Goal: Transaction & Acquisition: Book appointment/travel/reservation

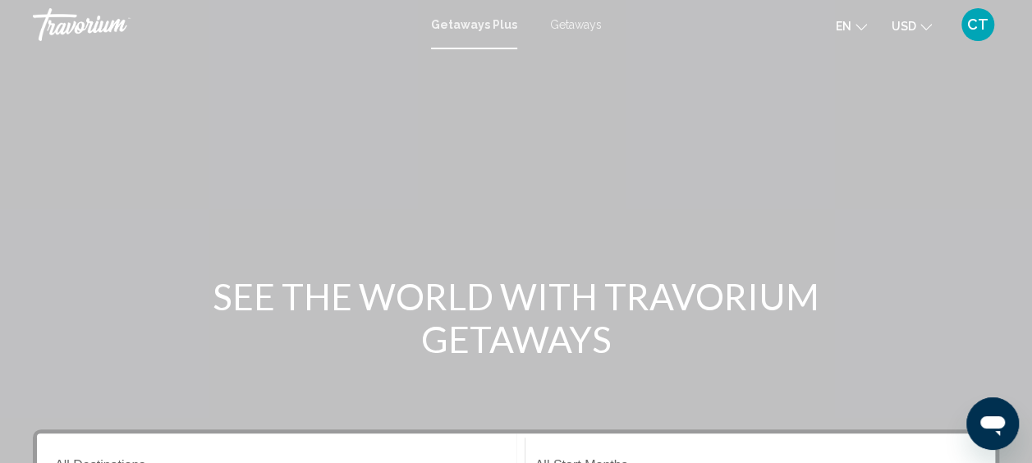
click at [551, 29] on span "Getaways" at bounding box center [576, 24] width 52 height 13
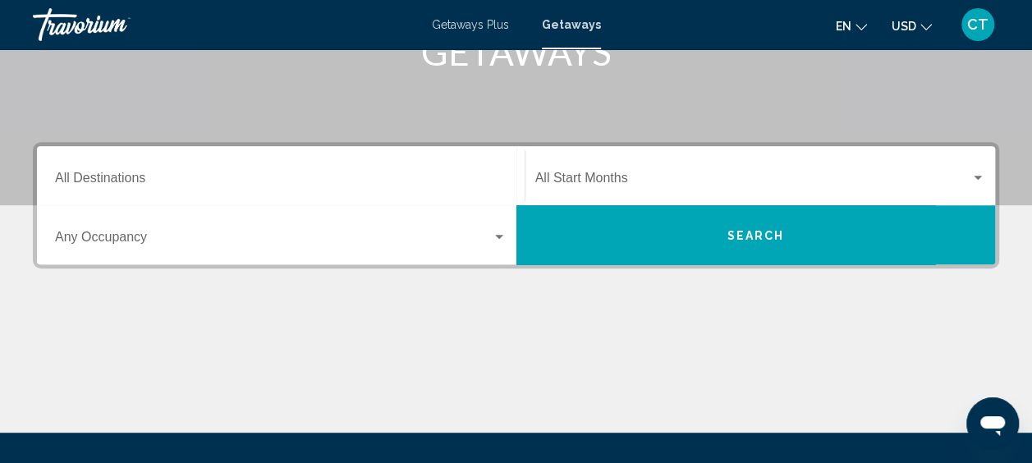
scroll to position [291, 0]
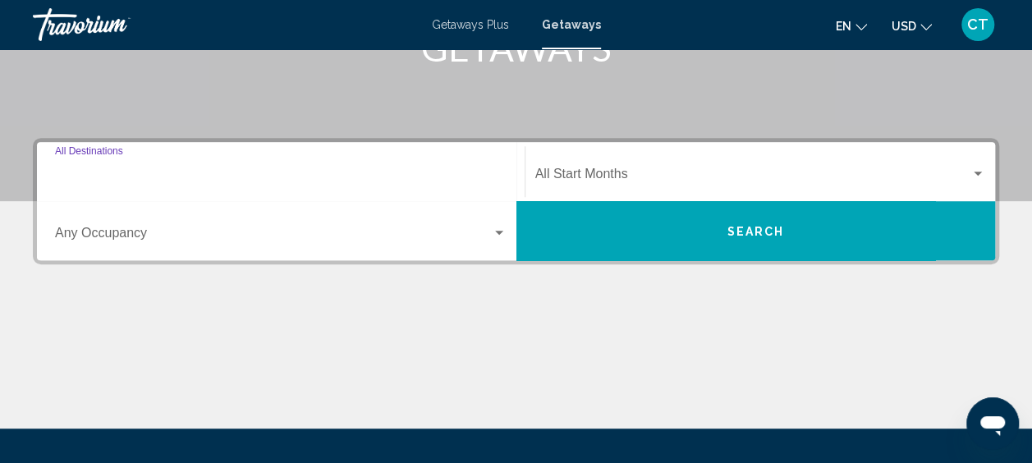
click at [396, 170] on input "Destination All Destinations" at bounding box center [280, 177] width 451 height 15
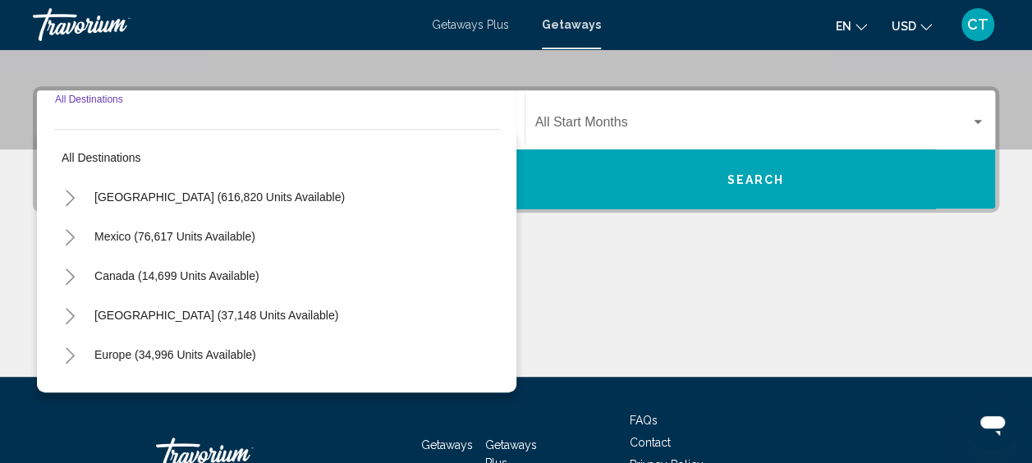
scroll to position [376, 0]
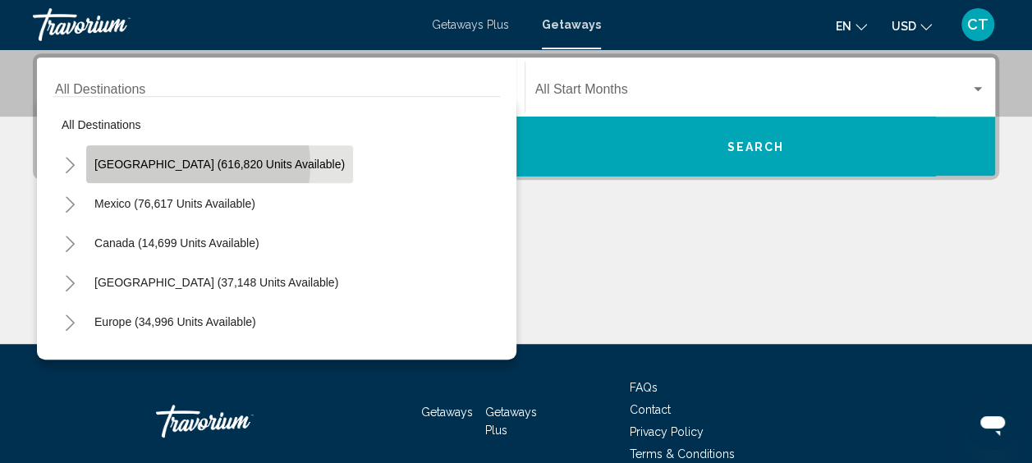
click at [197, 165] on span "[GEOGRAPHIC_DATA] (616,820 units available)" at bounding box center [219, 164] width 250 height 13
type input "**********"
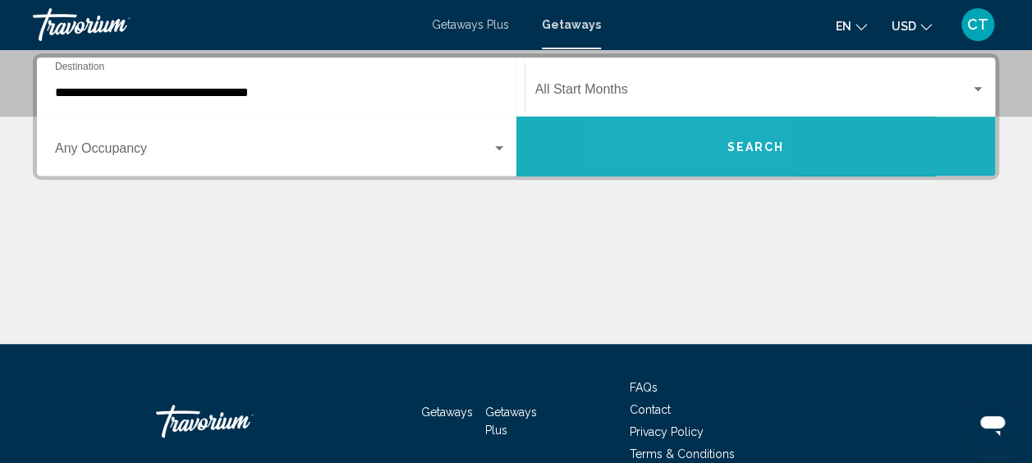
click at [687, 135] on button "Search" at bounding box center [755, 146] width 479 height 59
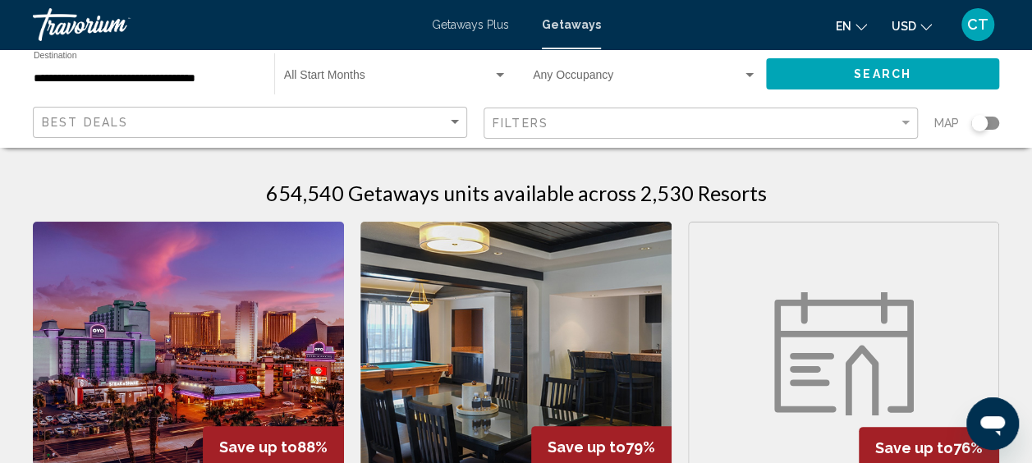
click at [745, 72] on div "Search widget" at bounding box center [749, 75] width 15 height 13
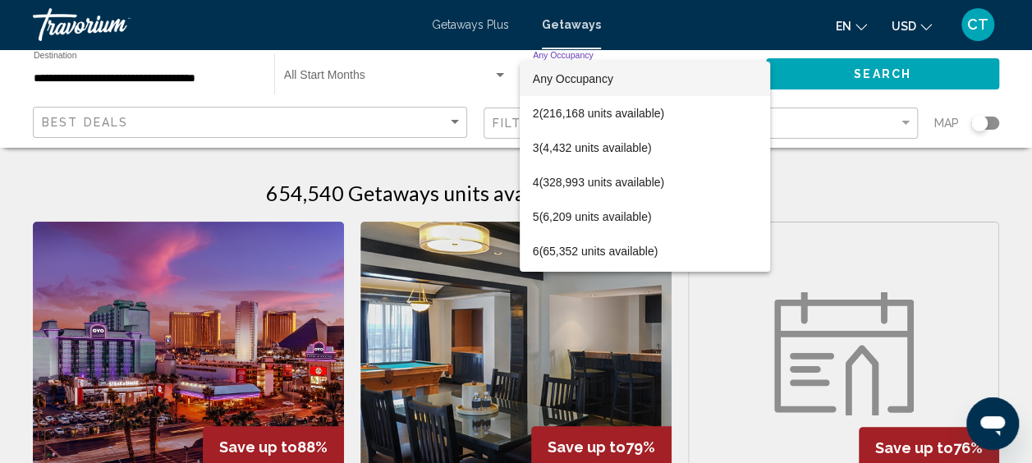
click at [455, 97] on div at bounding box center [516, 231] width 1032 height 463
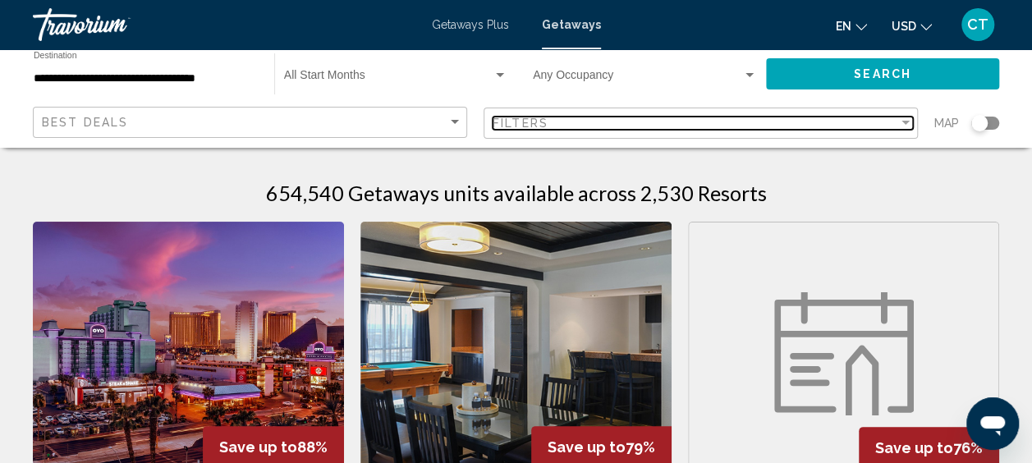
click at [909, 123] on div "Filter" at bounding box center [905, 123] width 15 height 13
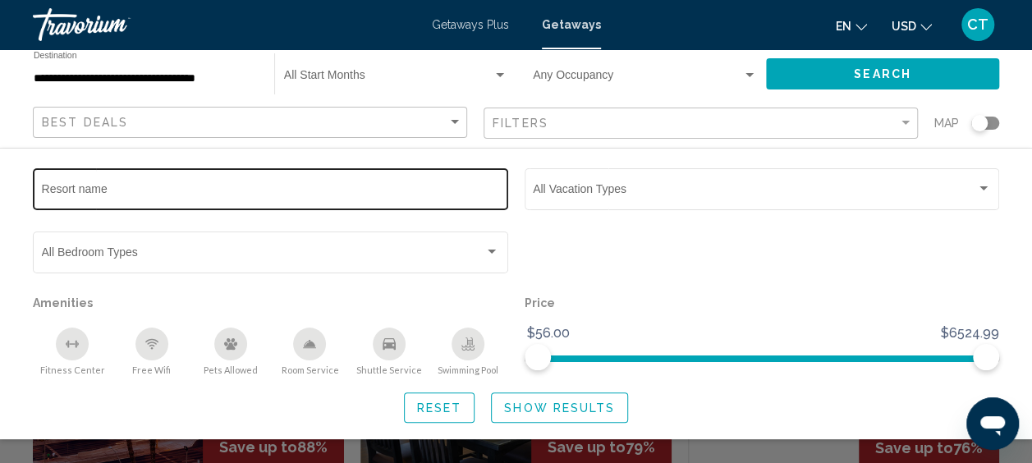
click at [178, 197] on input "Resort name" at bounding box center [271, 191] width 458 height 13
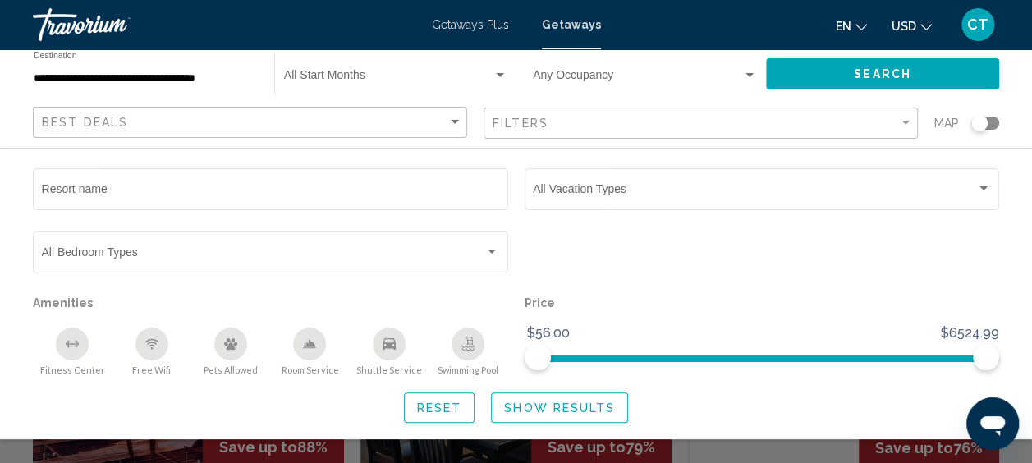
click at [460, 110] on div "Best Deals" at bounding box center [252, 123] width 420 height 30
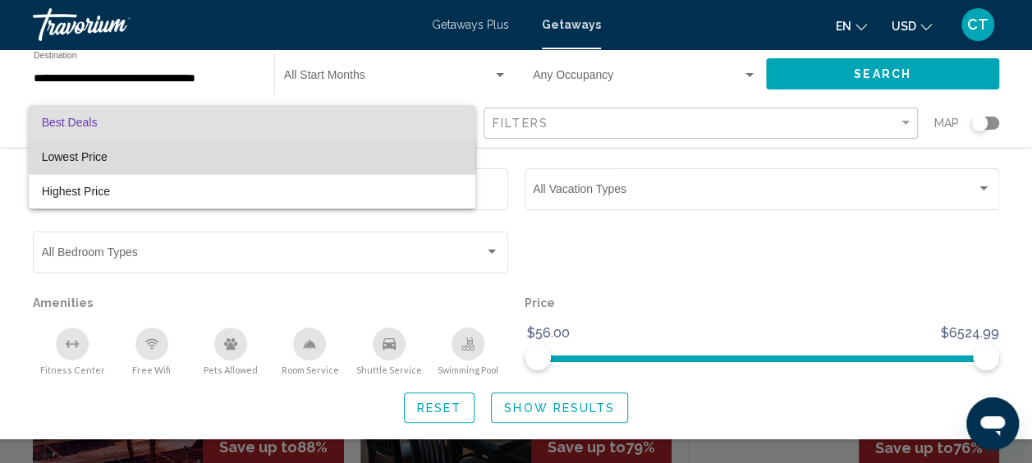
click at [227, 157] on span "Lowest Price" at bounding box center [252, 157] width 420 height 34
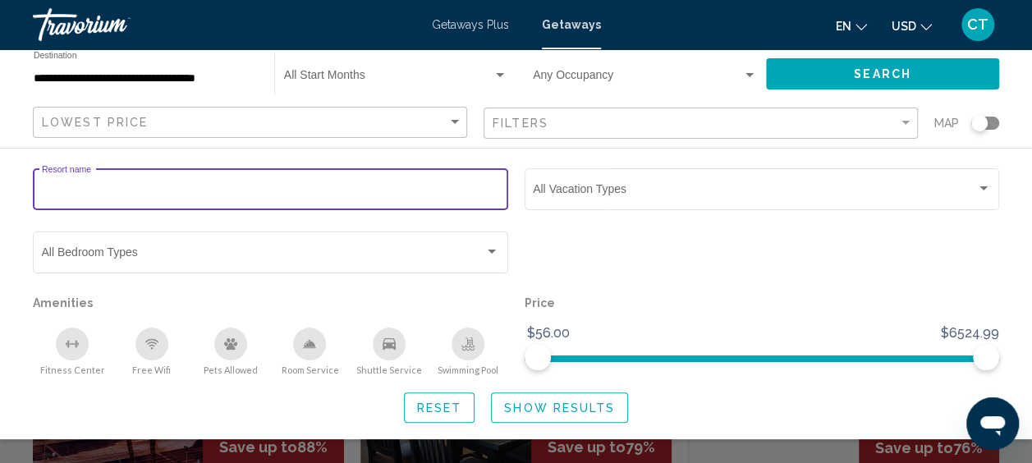
click at [194, 193] on input "Resort name" at bounding box center [271, 191] width 458 height 13
type input "**********"
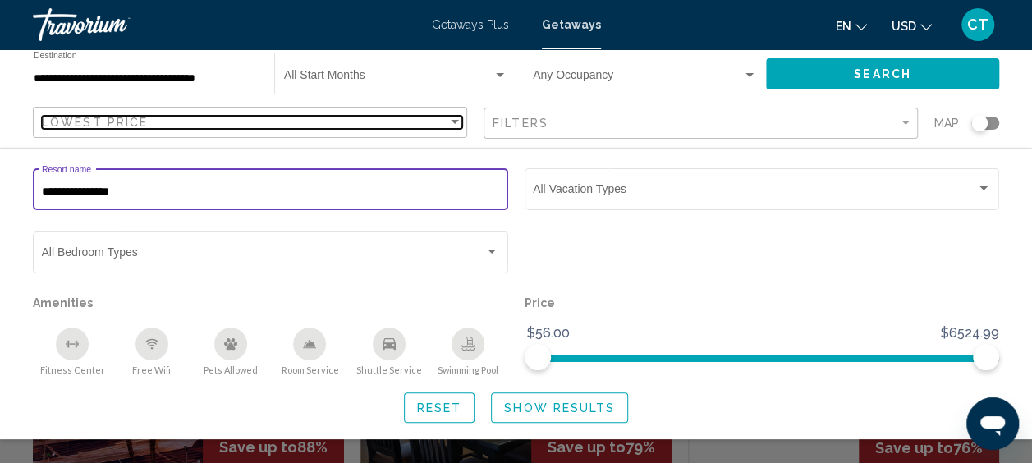
click at [455, 124] on div "Sort by" at bounding box center [455, 122] width 8 height 4
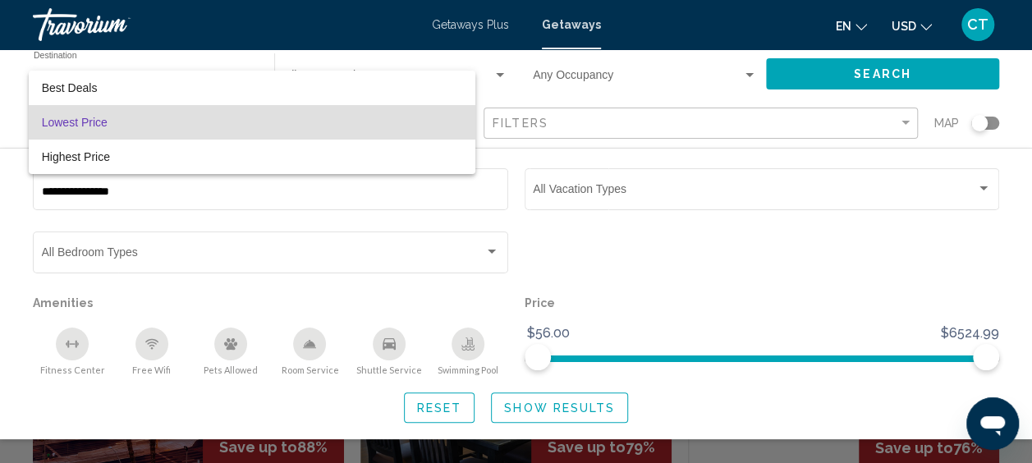
click at [451, 122] on span "Lowest Price" at bounding box center [252, 122] width 420 height 34
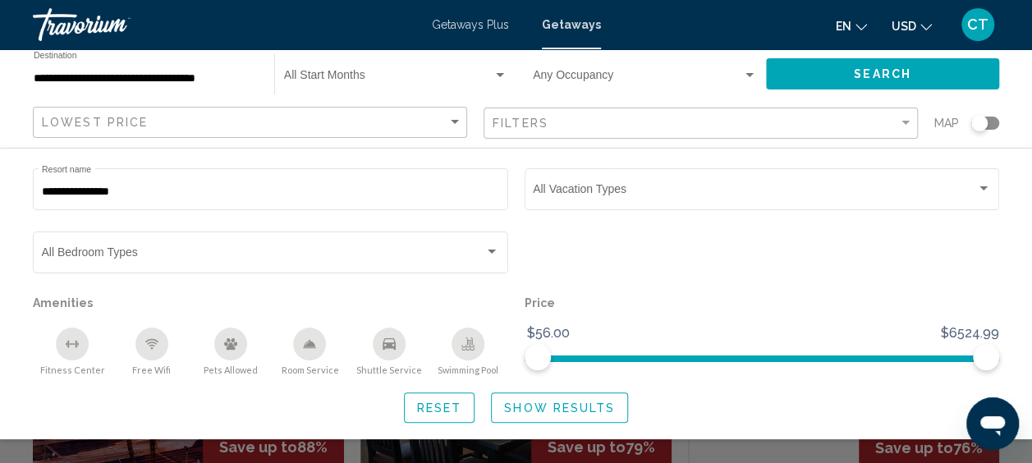
drag, startPoint x: 978, startPoint y: 124, endPoint x: 1007, endPoint y: 129, distance: 29.1
click at [1016, 126] on div "**********" at bounding box center [516, 98] width 1032 height 98
click at [982, 128] on div "Search widget" at bounding box center [979, 123] width 16 height 16
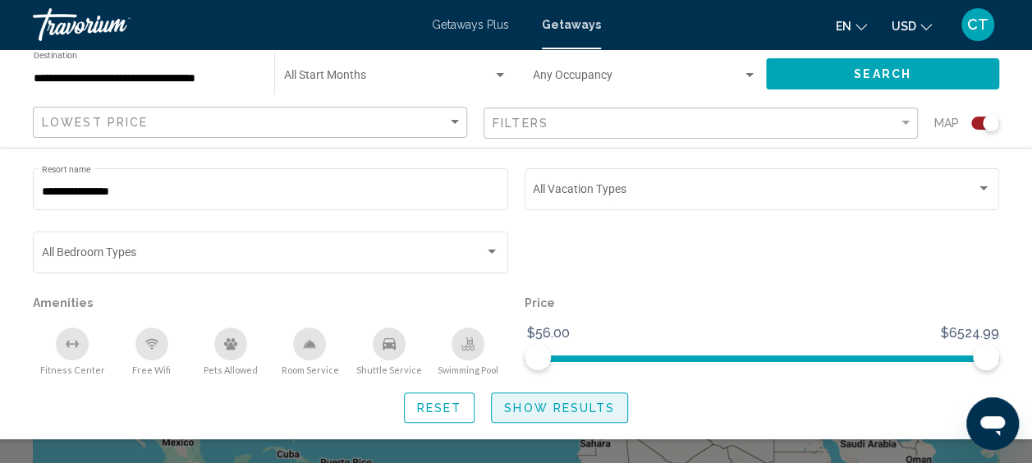
click at [550, 417] on button "Show Results" at bounding box center [559, 407] width 137 height 30
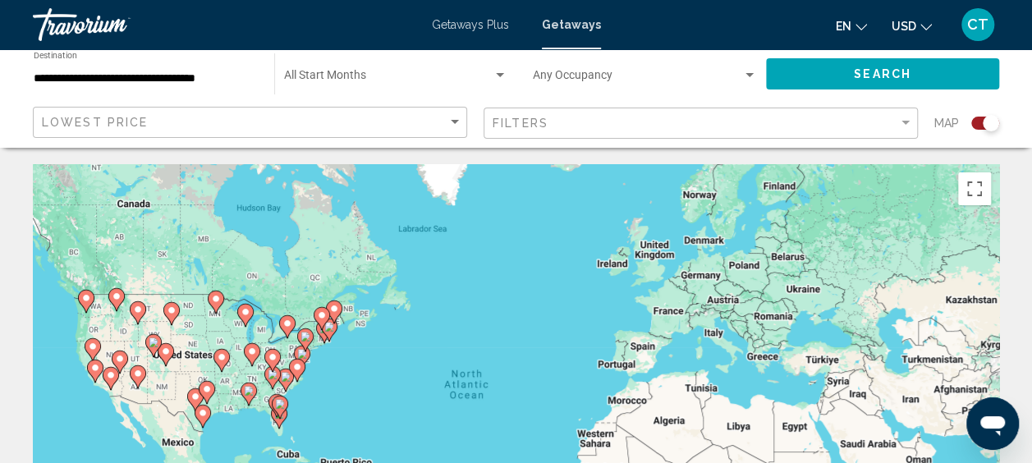
click at [267, 361] on icon "Main content" at bounding box center [271, 360] width 15 height 21
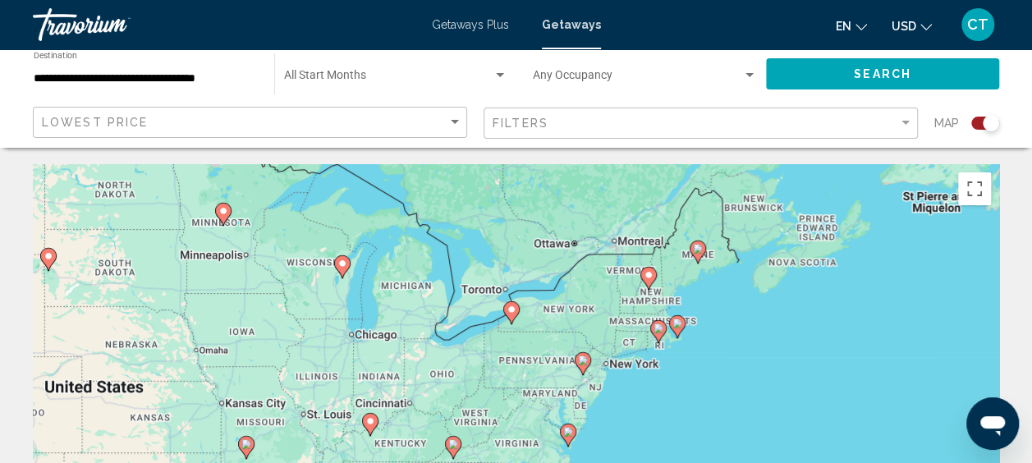
click at [374, 427] on icon "Main content" at bounding box center [369, 424] width 15 height 21
type input "**********"
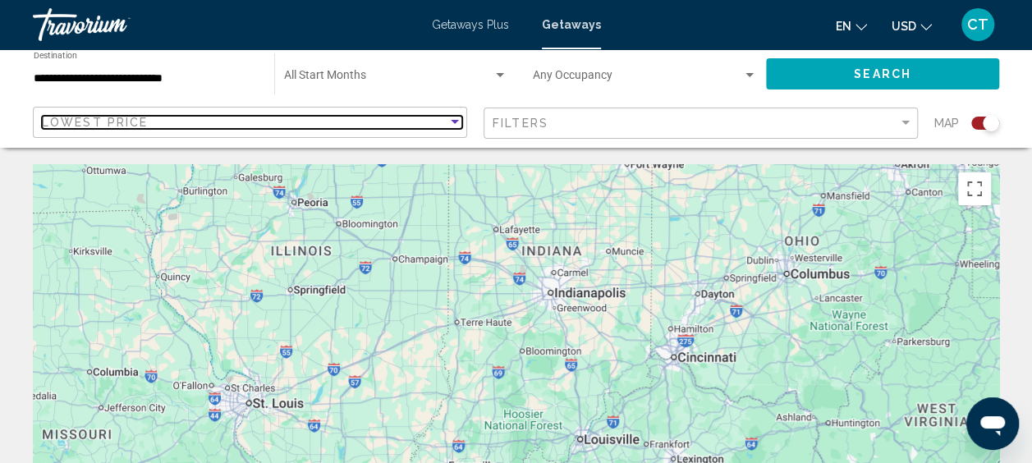
click at [281, 118] on div "Lowest Price" at bounding box center [244, 122] width 405 height 13
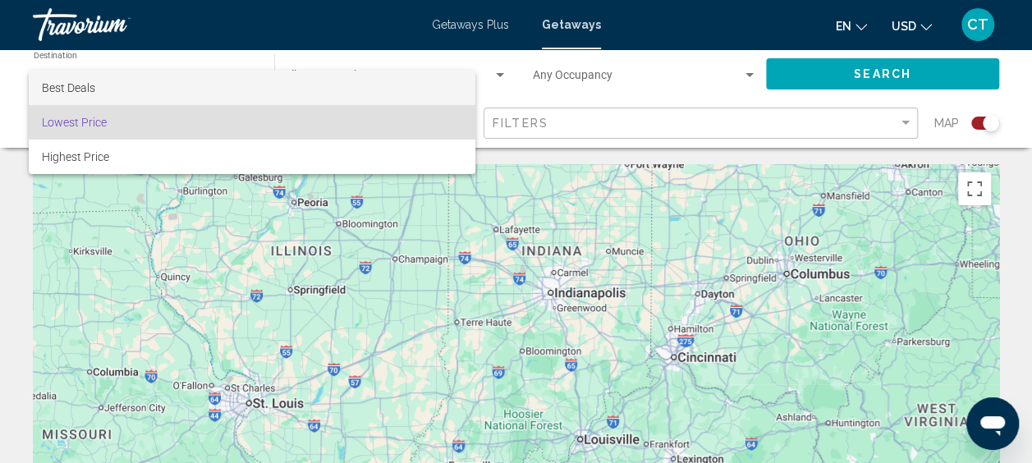
click at [199, 93] on span "Best Deals" at bounding box center [252, 88] width 420 height 34
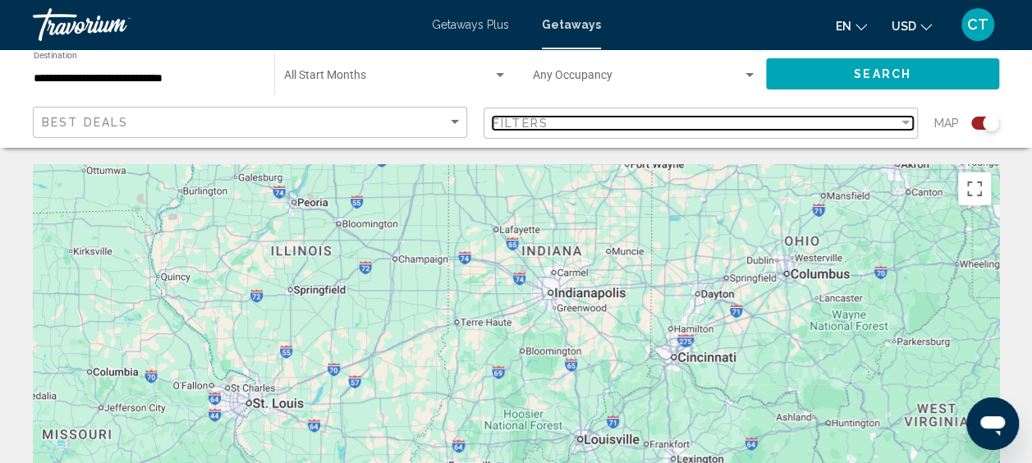
click at [908, 123] on div "Filter" at bounding box center [905, 123] width 8 height 4
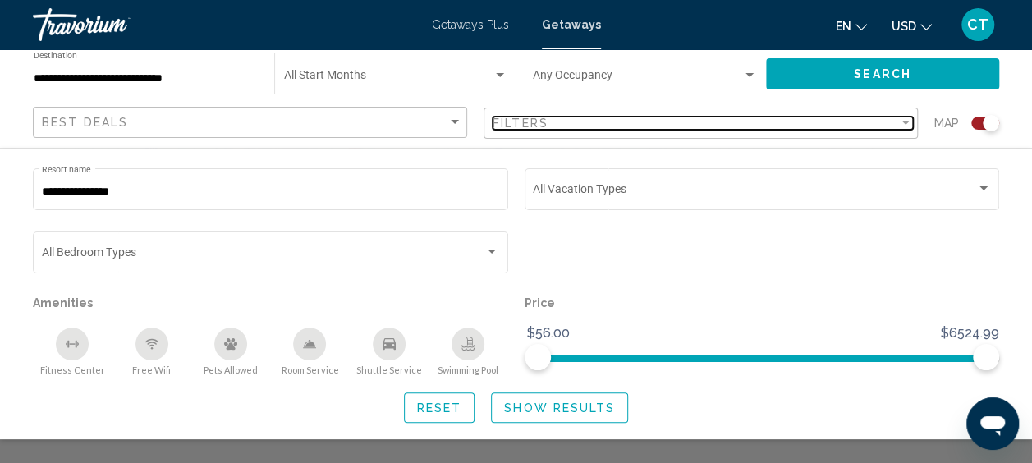
scroll to position [465, 0]
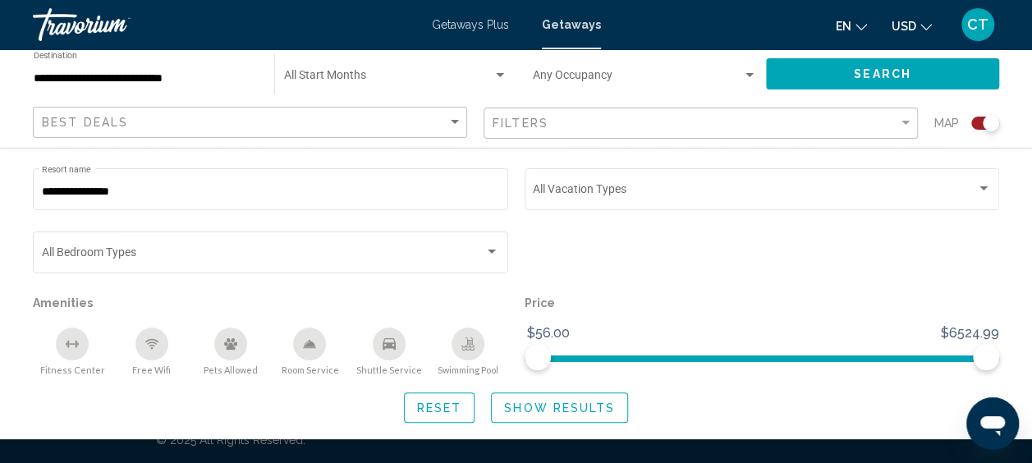
click at [428, 413] on span "Reset" at bounding box center [439, 407] width 45 height 13
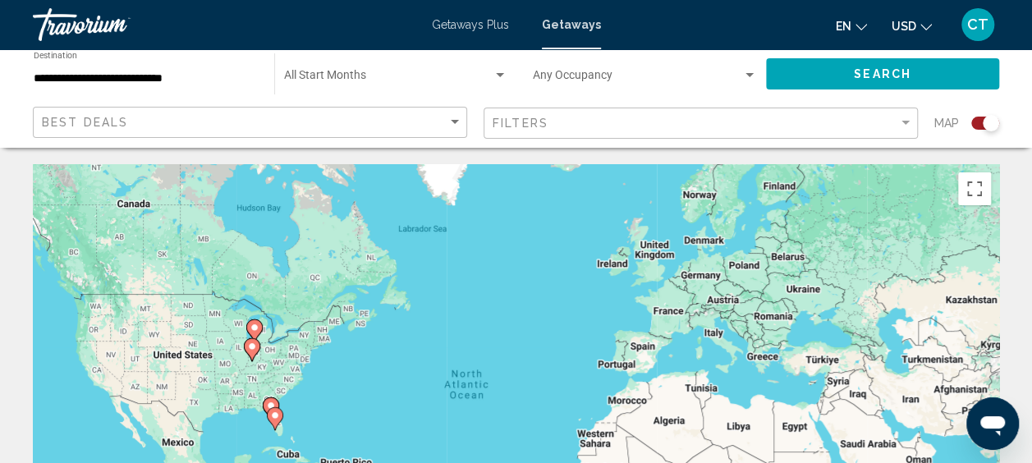
click at [268, 354] on div "To activate drag with keyboard, press Alt + Enter. Once in keyboard drag state,…" at bounding box center [516, 410] width 966 height 492
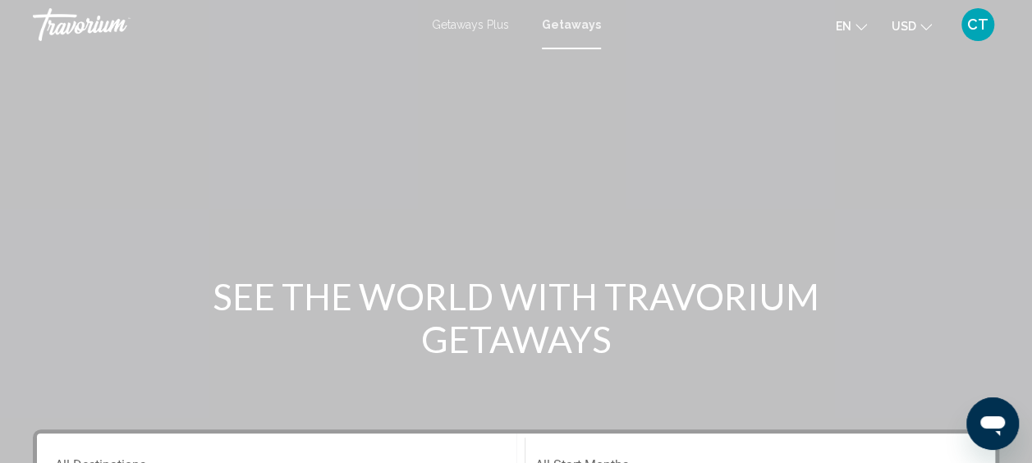
click at [923, 25] on icon "Change currency" at bounding box center [925, 26] width 11 height 11
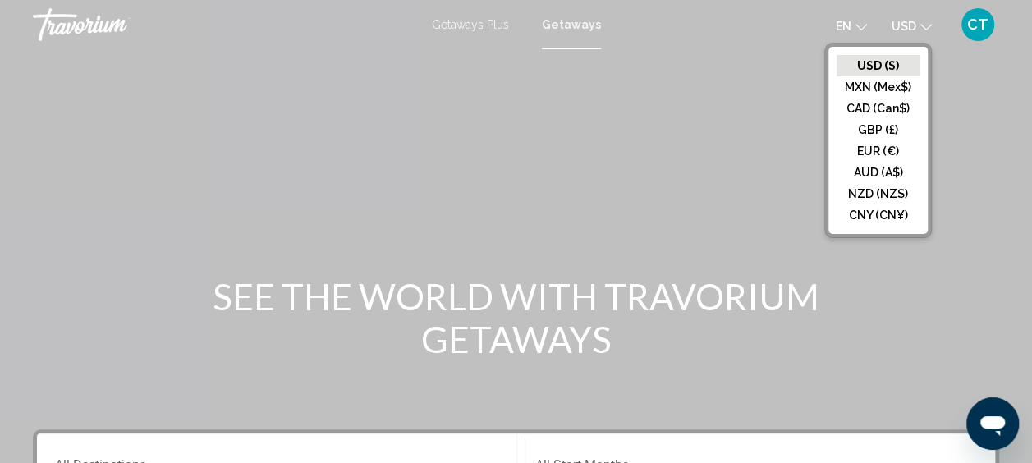
click at [858, 30] on icon "Change language" at bounding box center [860, 26] width 11 height 11
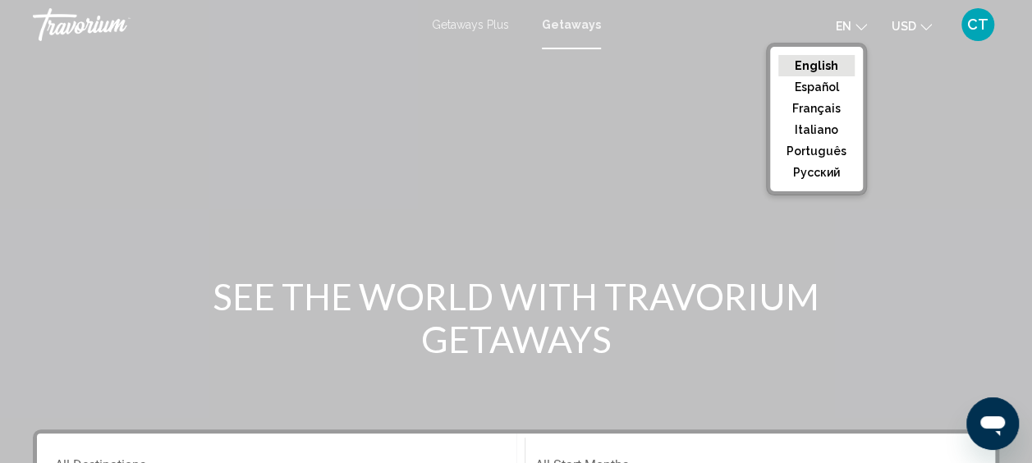
click at [821, 66] on button "English" at bounding box center [816, 65] width 76 height 21
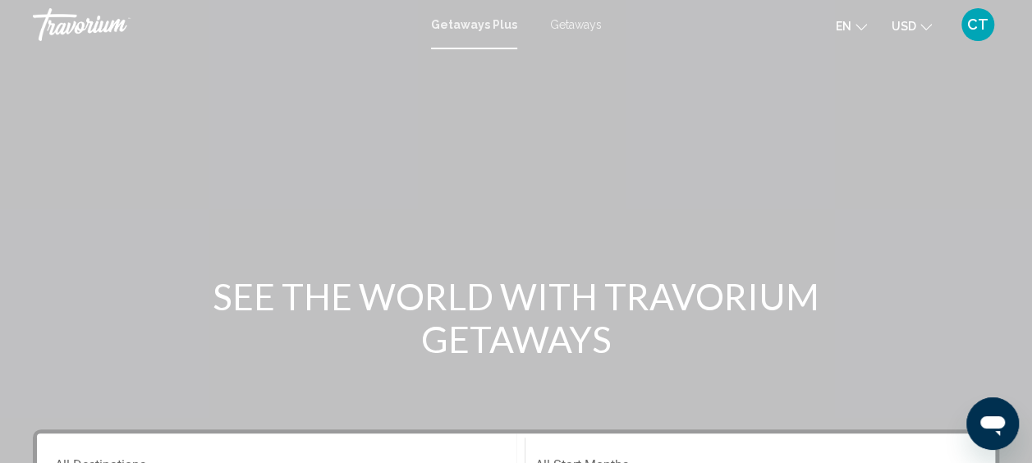
click at [967, 22] on span "CT" at bounding box center [977, 24] width 21 height 16
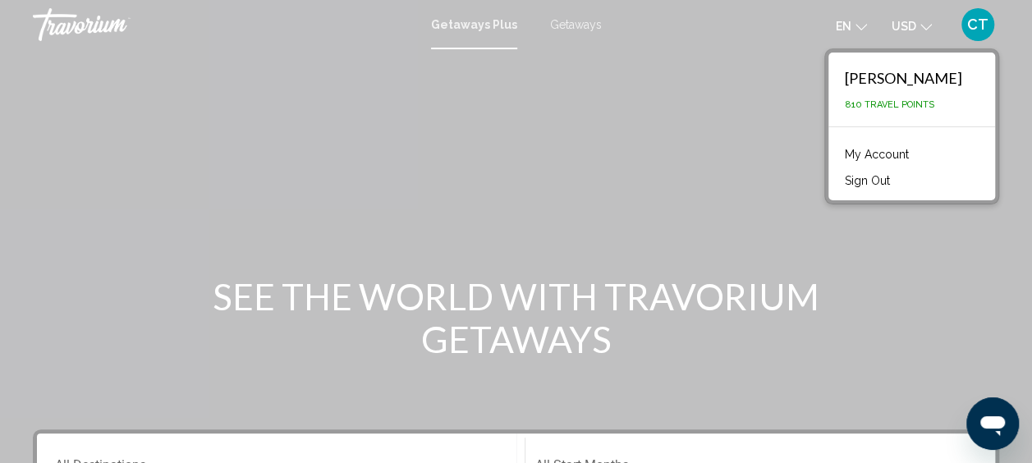
click at [878, 159] on link "My Account" at bounding box center [876, 154] width 80 height 21
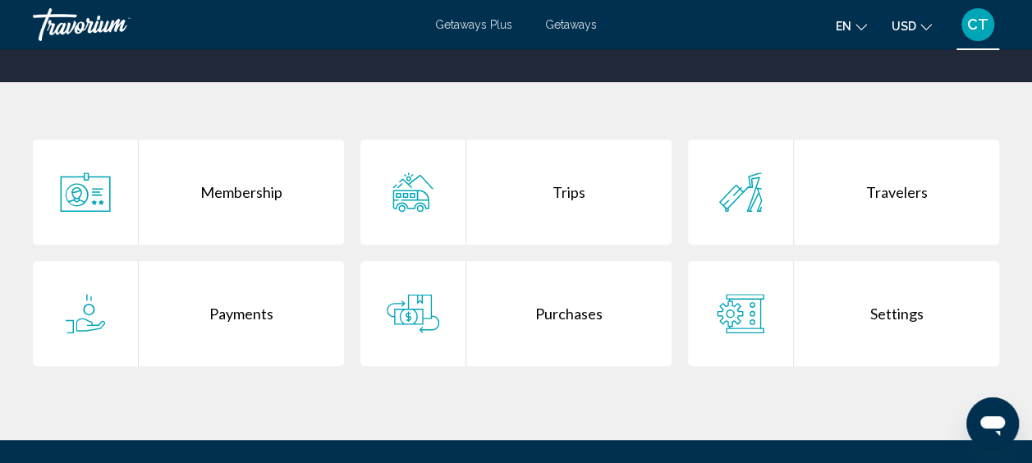
scroll to position [259, 0]
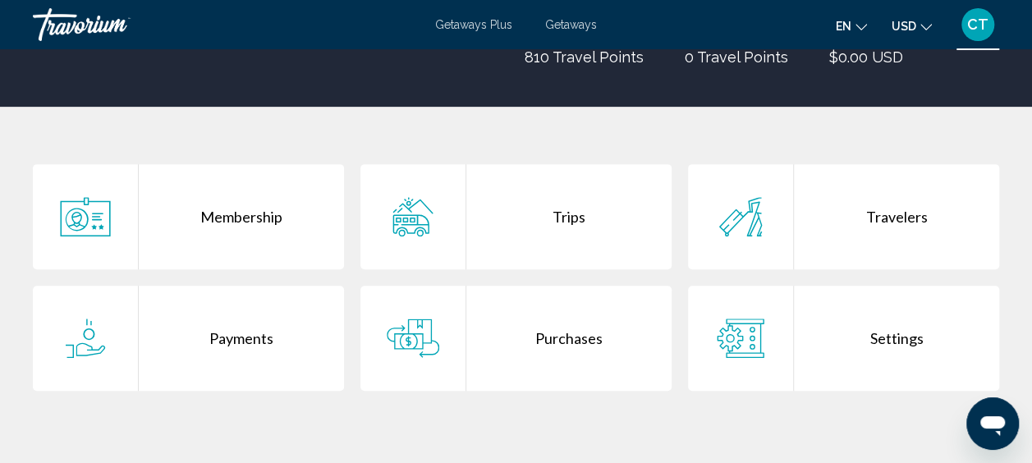
click at [845, 220] on div "Travelers" at bounding box center [896, 216] width 205 height 105
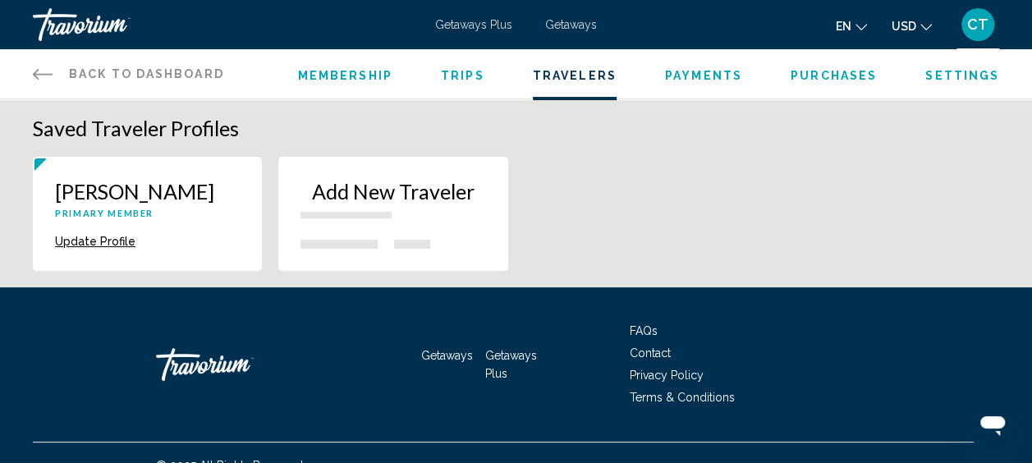
click at [852, 72] on span "Purchases" at bounding box center [833, 75] width 86 height 13
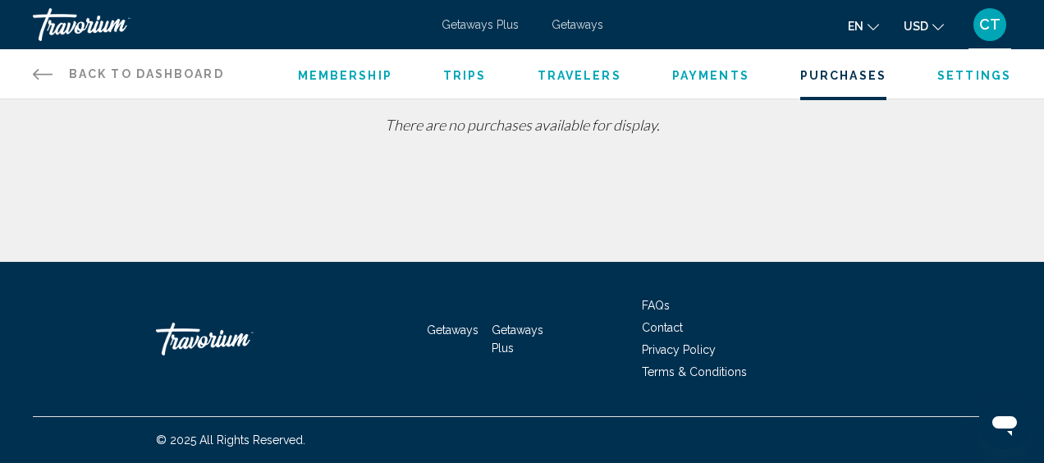
click at [449, 74] on span "Trips" at bounding box center [464, 75] width 43 height 13
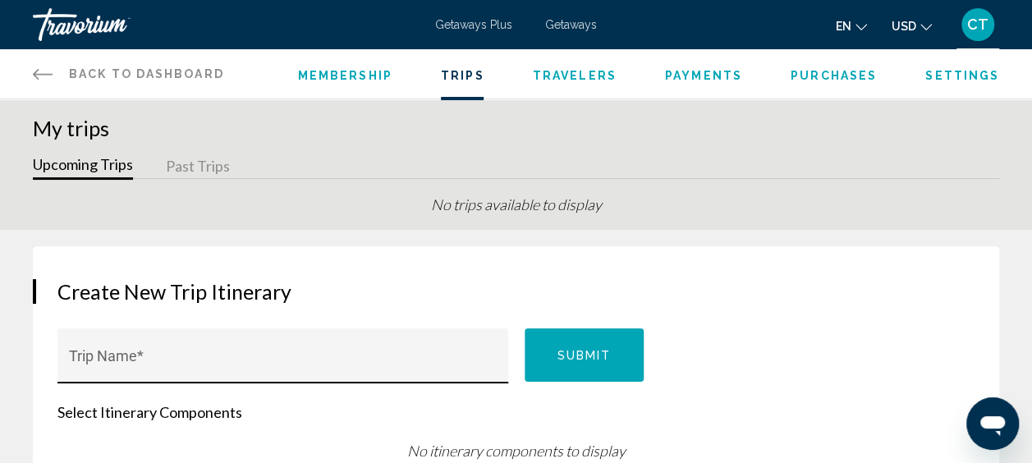
click at [194, 351] on div "Trip Name *" at bounding box center [283, 361] width 428 height 43
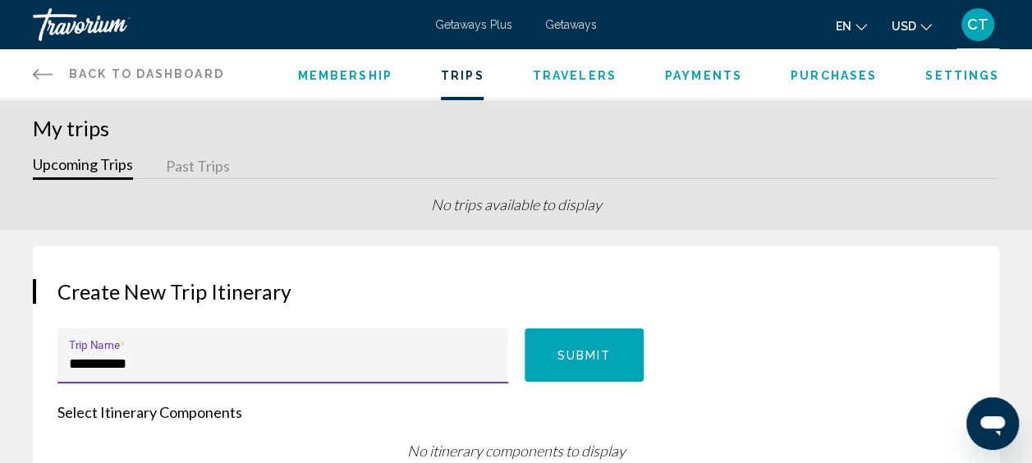
type input "**********"
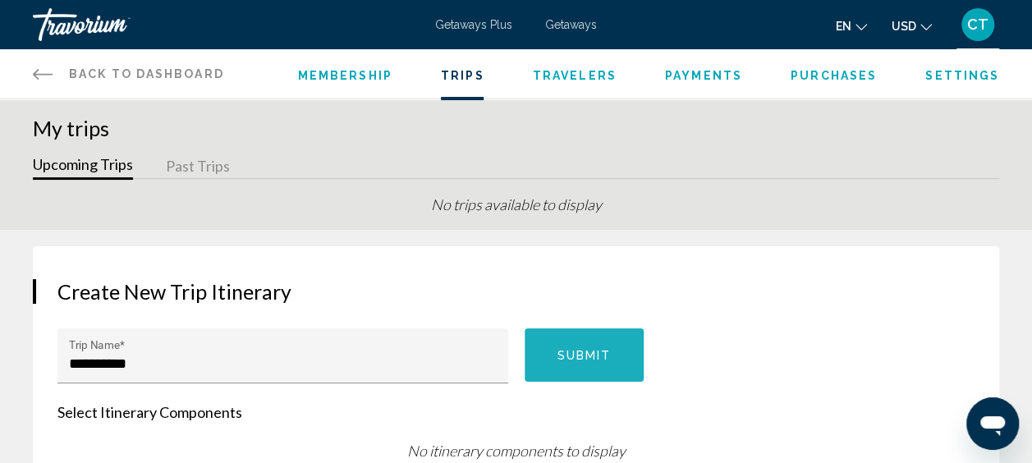
click at [570, 349] on span "Submit" at bounding box center [584, 355] width 54 height 13
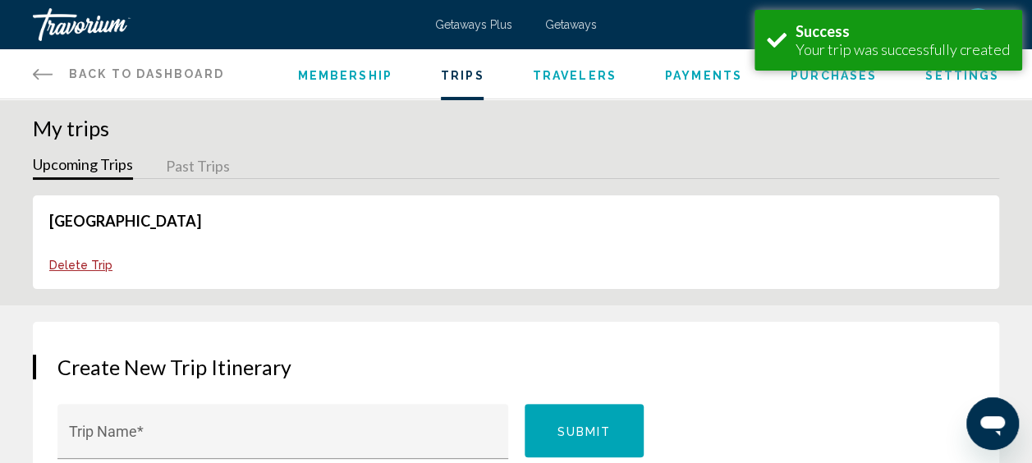
click at [182, 175] on button "Past Trips" at bounding box center [198, 166] width 64 height 25
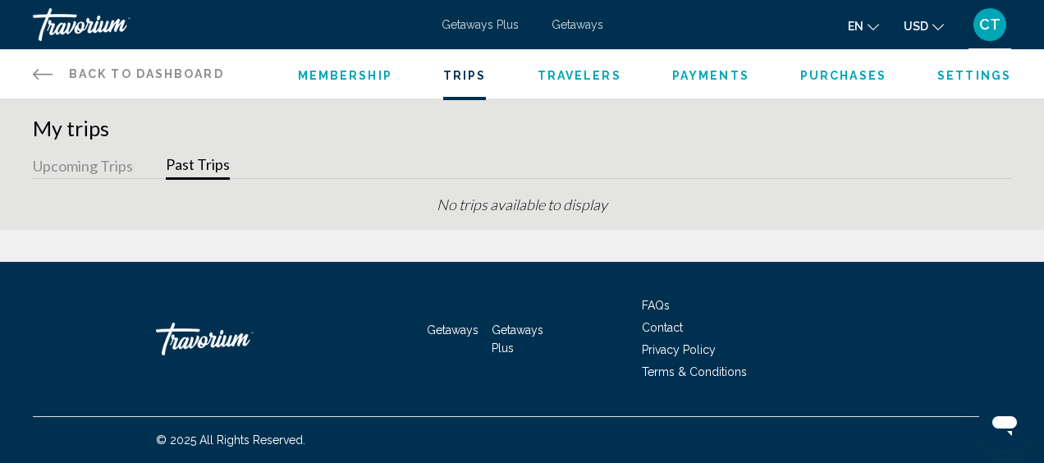
click at [973, 76] on span "Settings" at bounding box center [974, 75] width 74 height 13
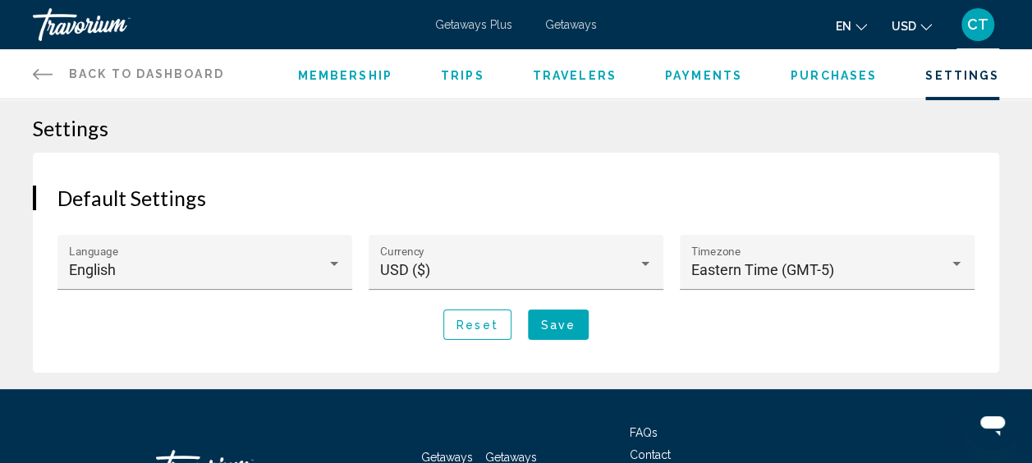
click at [835, 85] on div "Membership Trips Travelers Payments Purchases Settings" at bounding box center [648, 73] width 701 height 49
click at [834, 71] on span "Purchases" at bounding box center [833, 75] width 86 height 13
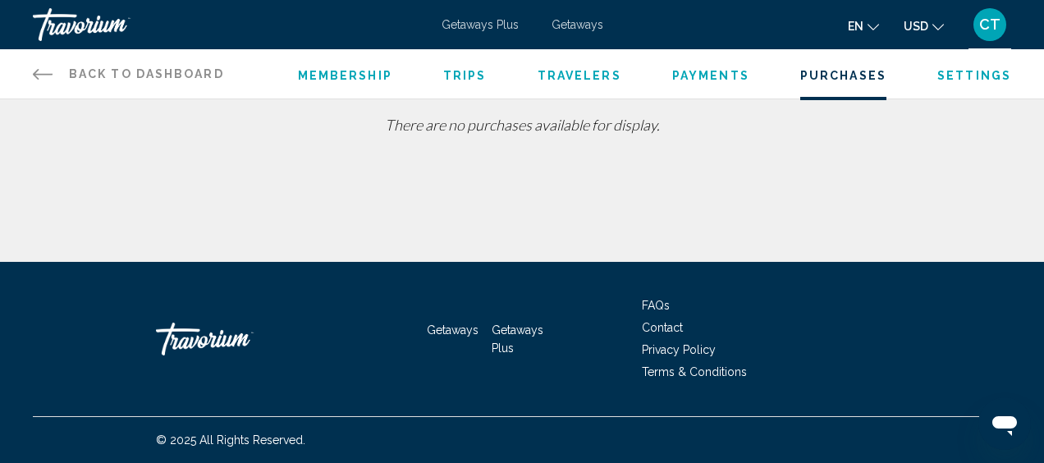
click at [342, 71] on span "Membership" at bounding box center [345, 75] width 94 height 13
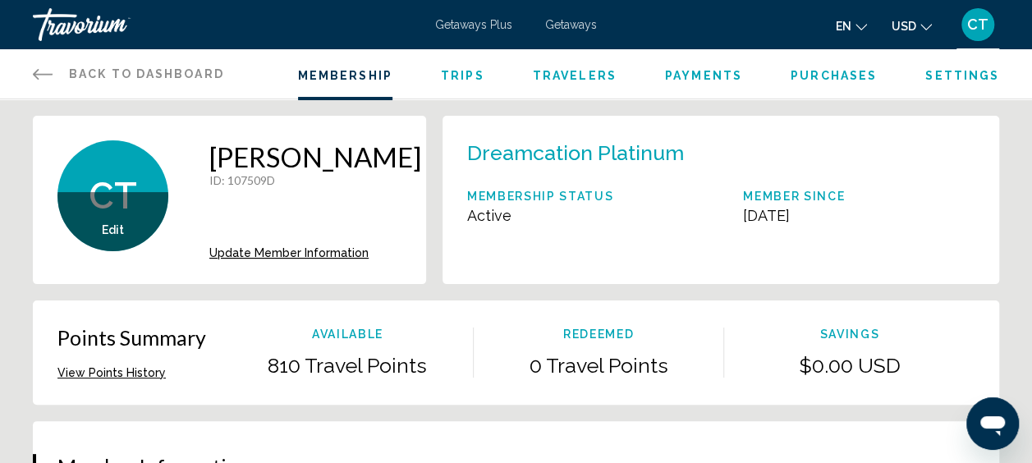
click at [477, 69] on span "Trips" at bounding box center [462, 75] width 43 height 13
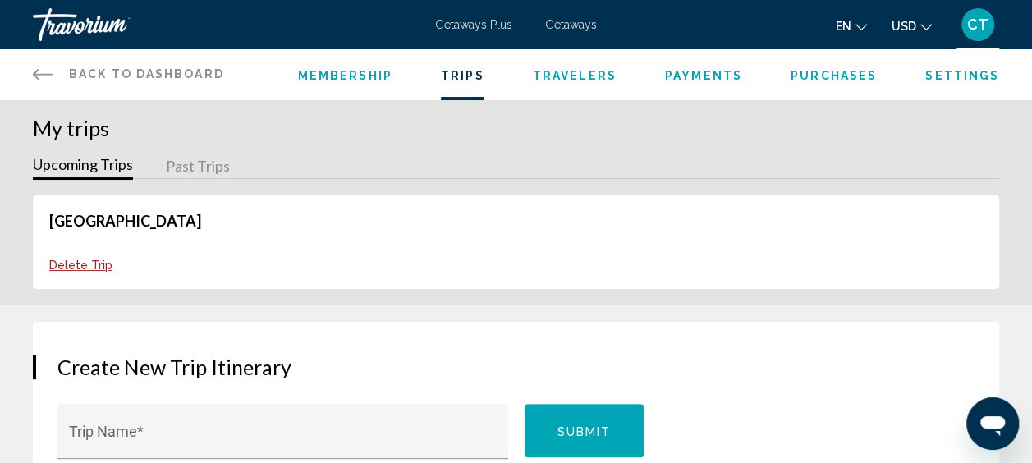
click at [570, 77] on span "Travelers" at bounding box center [575, 75] width 84 height 13
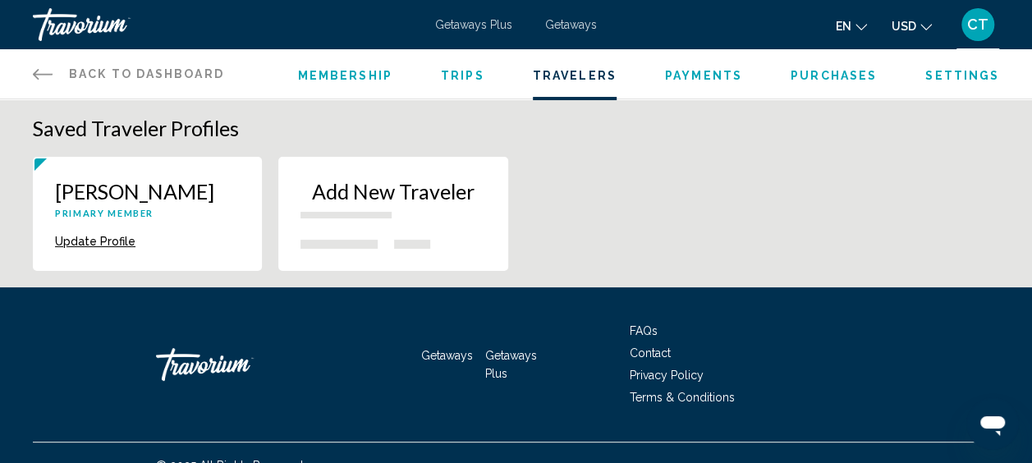
click at [40, 76] on icon "Main content" at bounding box center [43, 74] width 20 height 20
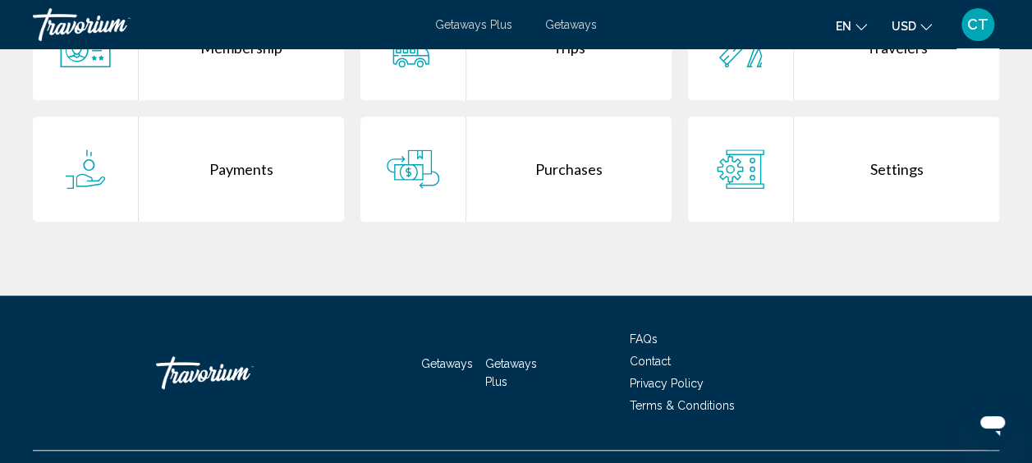
scroll to position [500, 0]
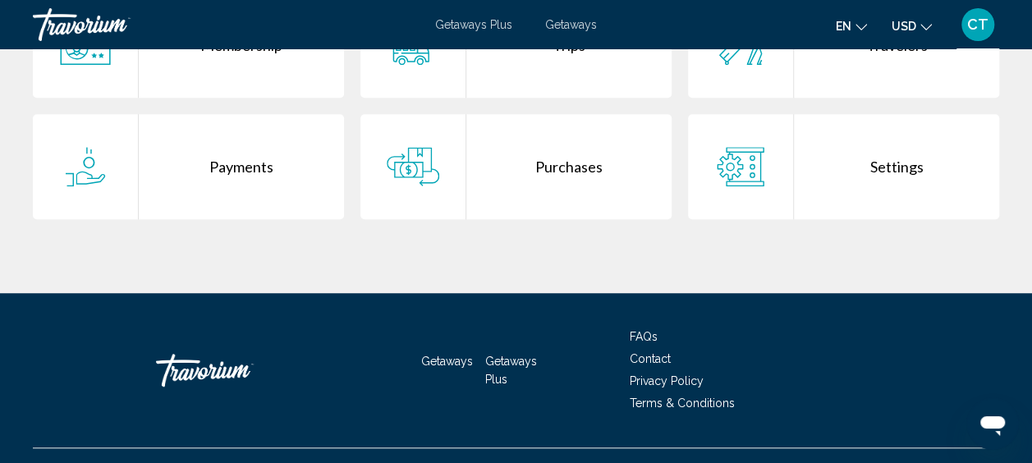
click at [643, 336] on span "FAQs" at bounding box center [643, 336] width 28 height 13
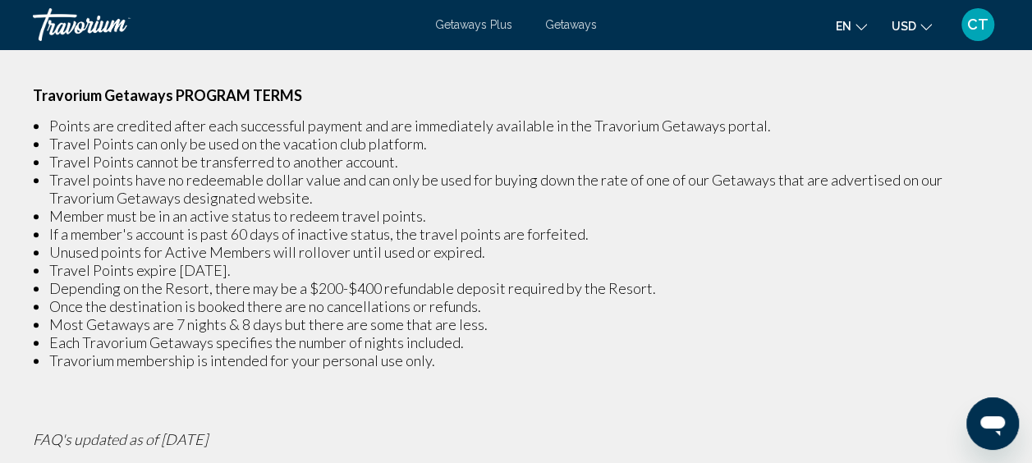
scroll to position [395, 0]
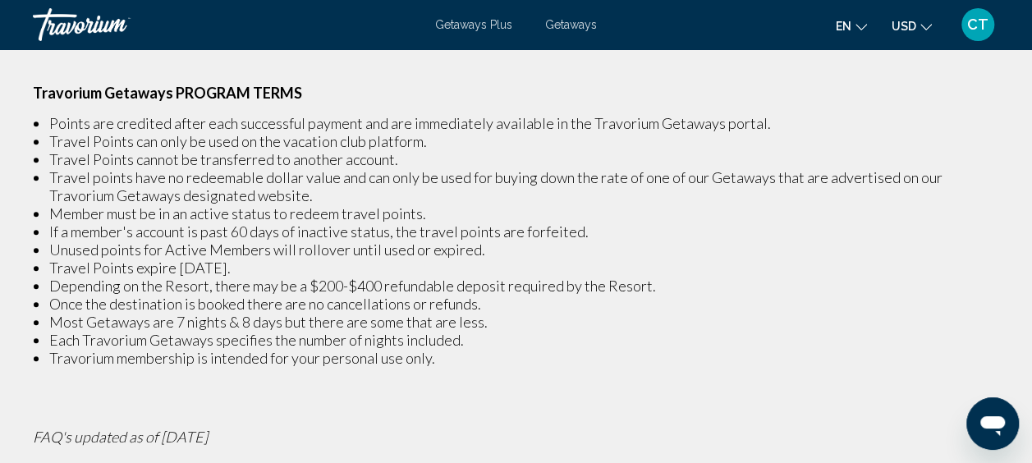
click at [474, 29] on span "Getaways Plus" at bounding box center [473, 24] width 77 height 13
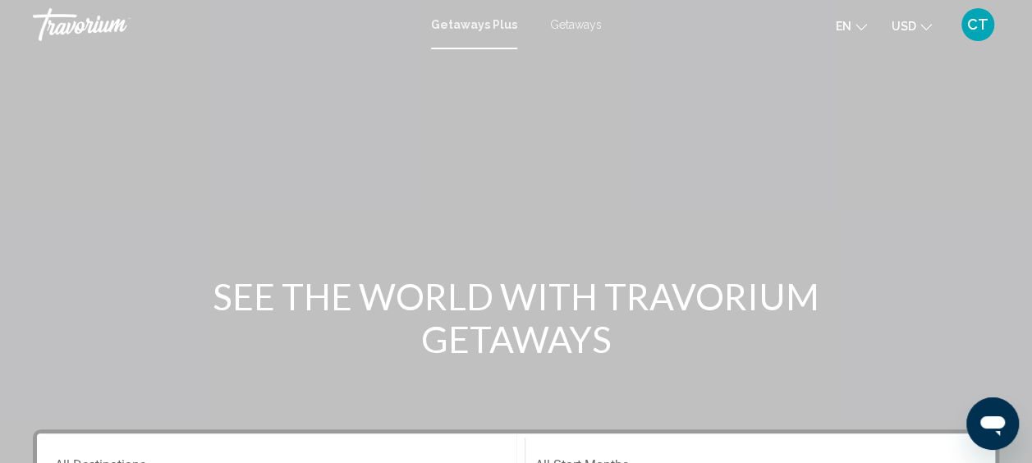
click at [565, 15] on div "Getaways Plus Getaways en English Español Français Italiano Português русский U…" at bounding box center [516, 24] width 1032 height 34
click at [565, 16] on div "Getaways Plus Getaways en English Español Français Italiano Português русский U…" at bounding box center [516, 24] width 1032 height 34
click at [484, 25] on span "Getaways Plus" at bounding box center [474, 24] width 86 height 13
click at [618, 32] on div "en English Español Français Italiano Português русский USD USD ($) MXN (Mex$) C…" at bounding box center [809, 24] width 382 height 34
click at [573, 27] on span "Getaways" at bounding box center [576, 24] width 52 height 13
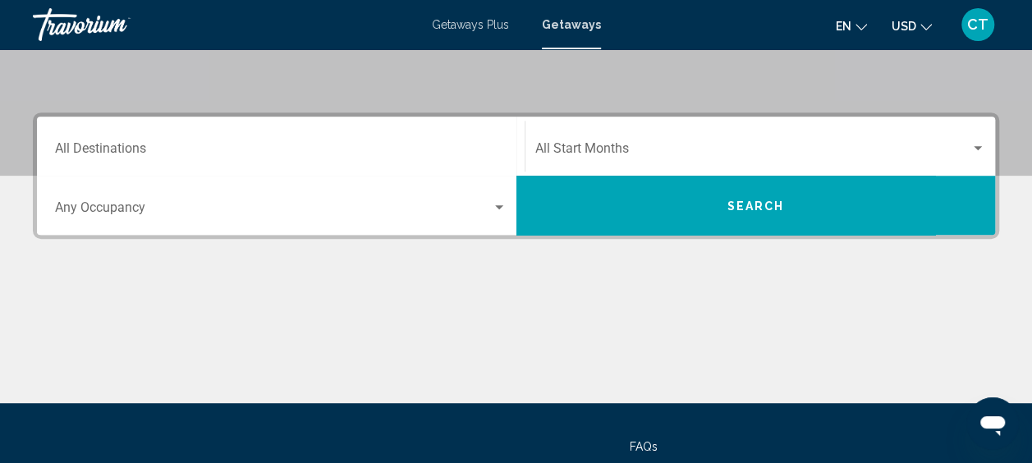
scroll to position [321, 0]
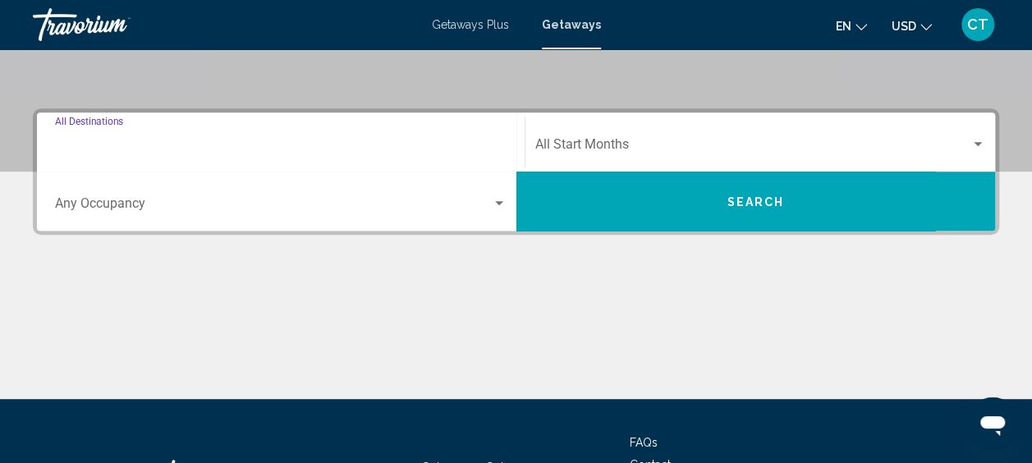
click at [133, 140] on input "Destination All Destinations" at bounding box center [280, 147] width 451 height 15
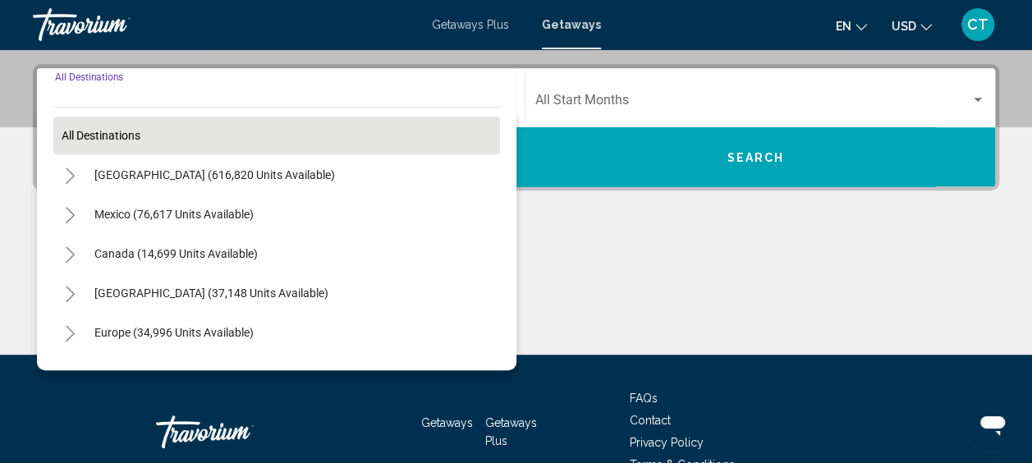
scroll to position [376, 0]
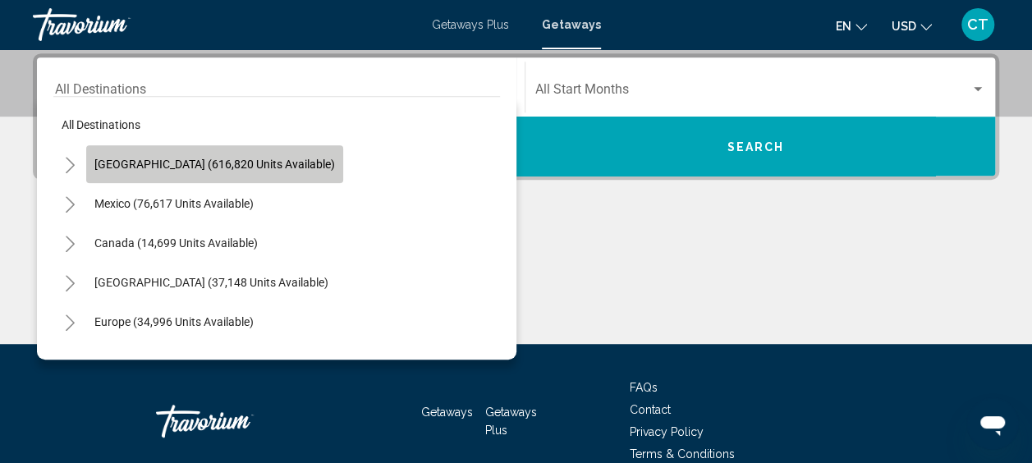
click at [245, 177] on button "[GEOGRAPHIC_DATA] (616,820 units available)" at bounding box center [214, 164] width 257 height 38
type input "**********"
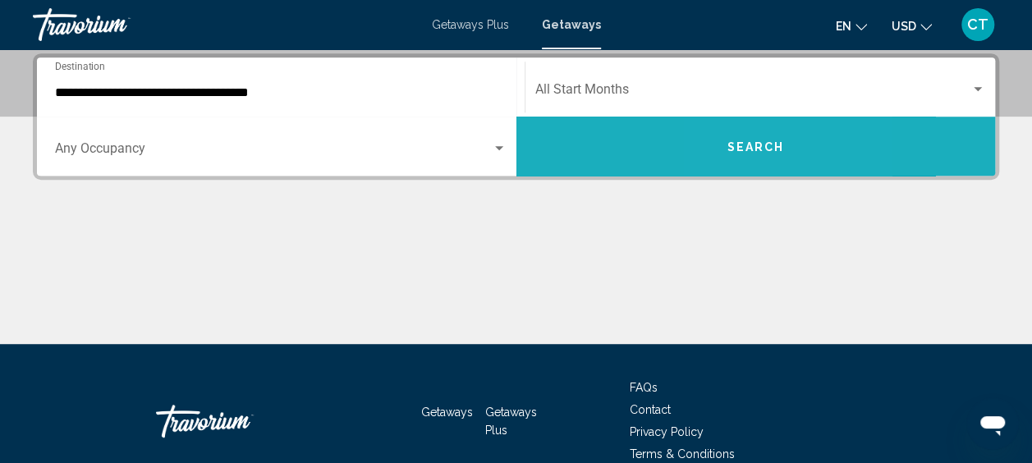
click at [735, 144] on span "Search" at bounding box center [754, 146] width 57 height 13
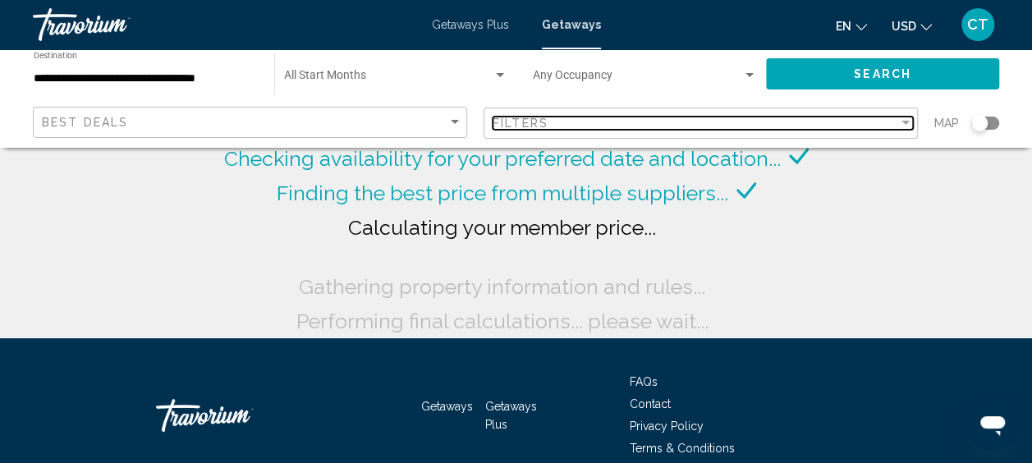
click at [594, 129] on div "Filters" at bounding box center [694, 123] width 405 height 13
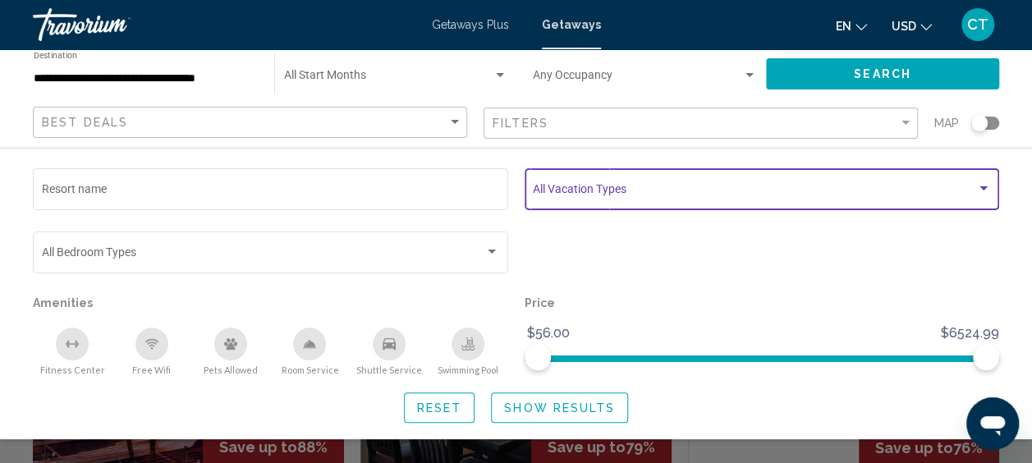
click at [630, 194] on span "Search widget" at bounding box center [754, 191] width 443 height 13
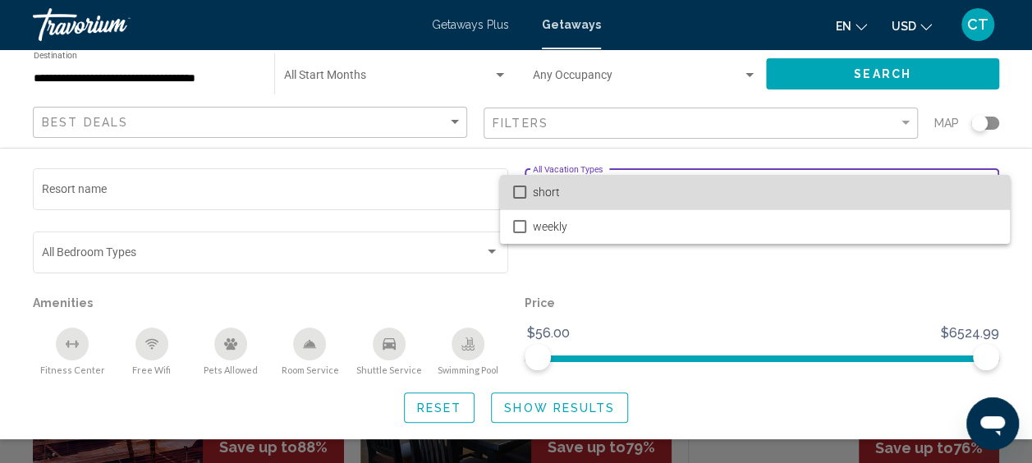
click at [520, 189] on mat-pseudo-checkbox at bounding box center [519, 191] width 13 height 13
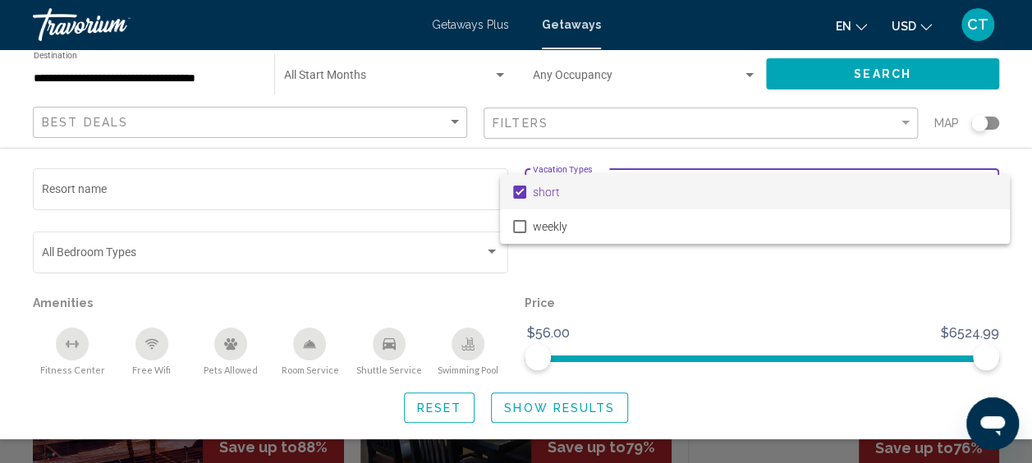
click at [491, 240] on div at bounding box center [516, 231] width 1032 height 463
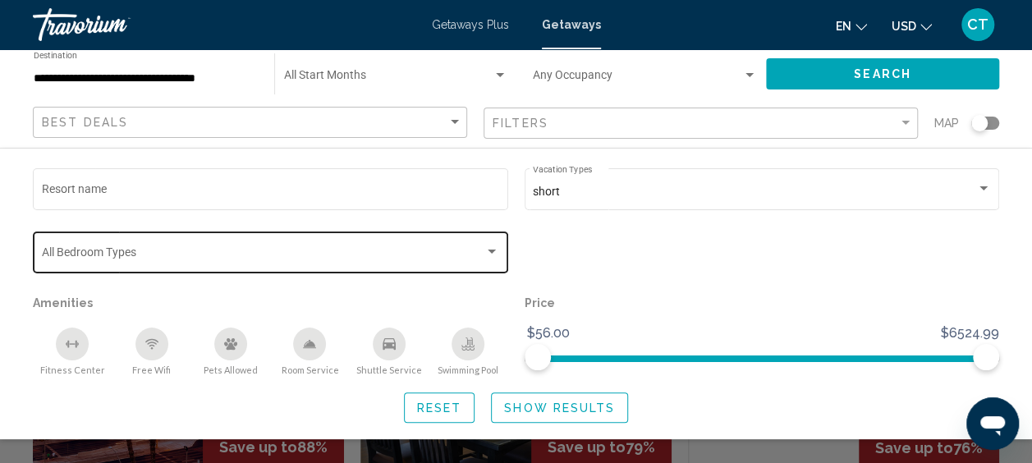
click at [486, 255] on div "Search widget" at bounding box center [491, 251] width 15 height 13
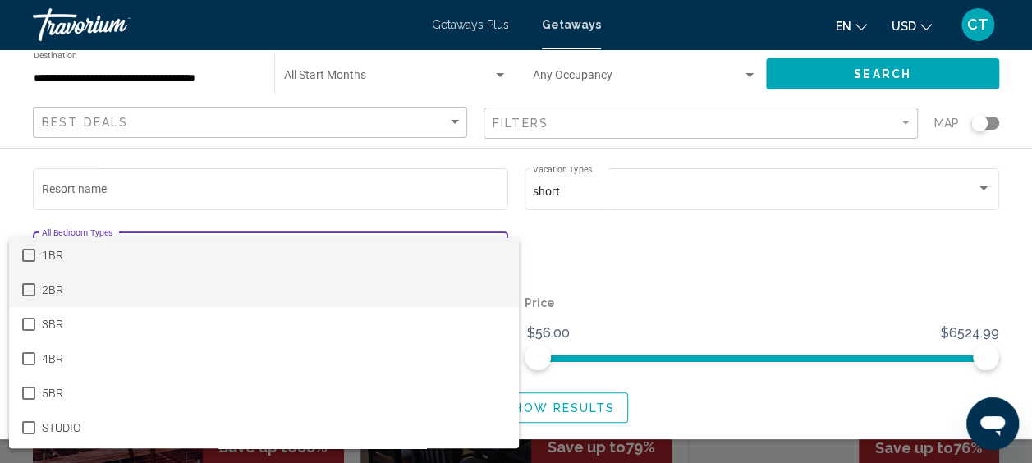
click at [33, 284] on mat-pseudo-checkbox at bounding box center [28, 289] width 13 height 13
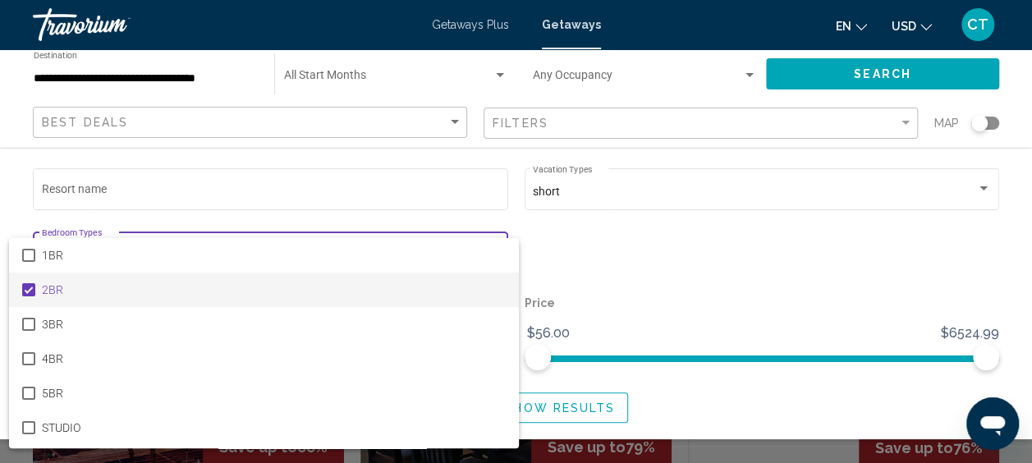
click at [491, 215] on div at bounding box center [516, 231] width 1032 height 463
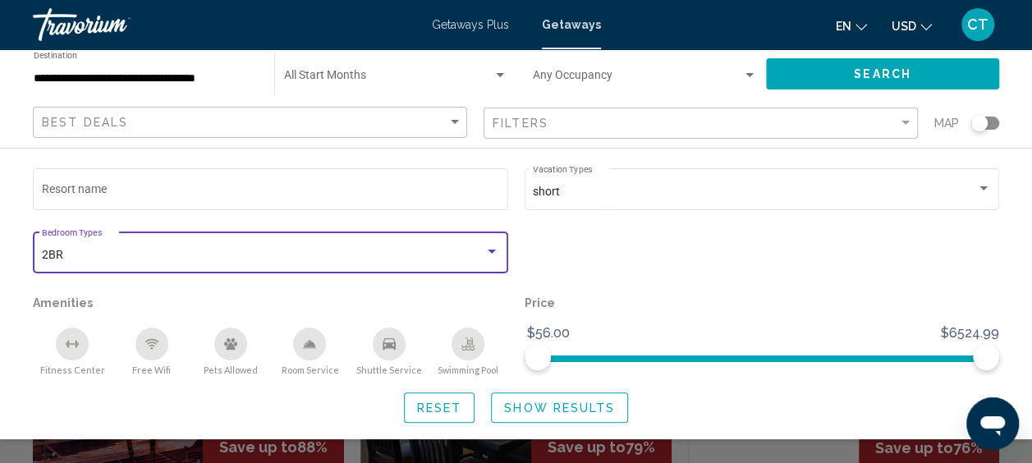
click at [486, 249] on div "Search widget" at bounding box center [491, 251] width 15 height 13
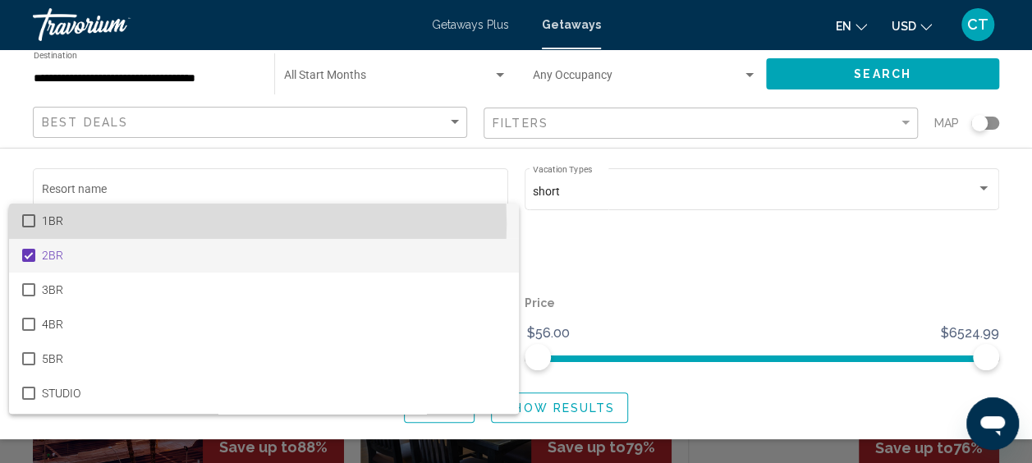
click at [30, 224] on mat-pseudo-checkbox at bounding box center [28, 220] width 13 height 13
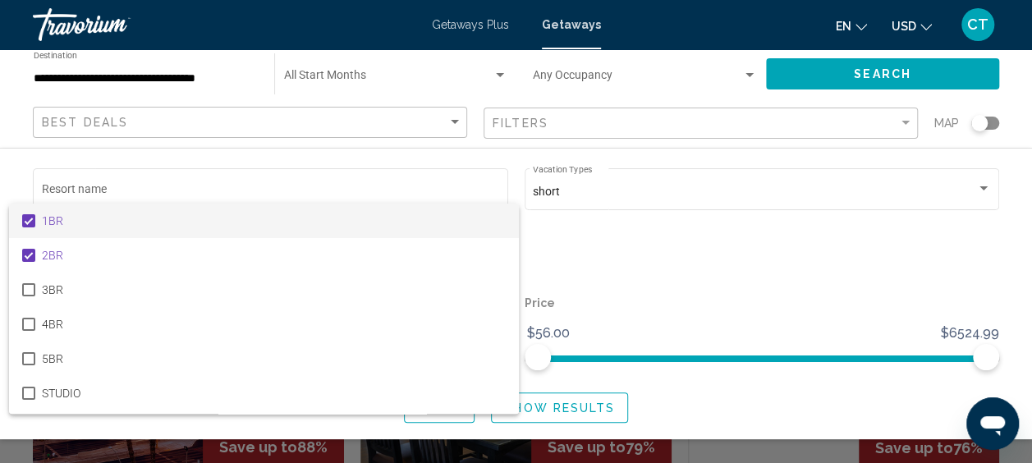
click at [629, 267] on div at bounding box center [516, 231] width 1032 height 463
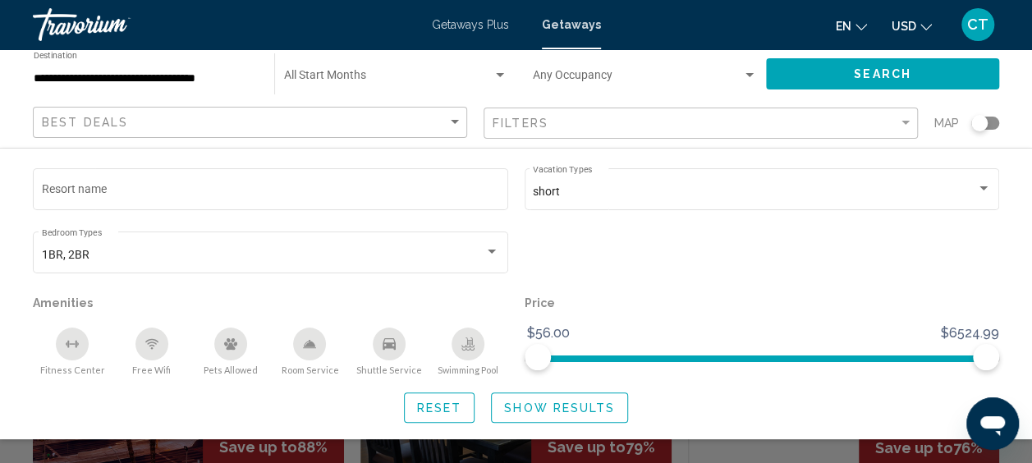
click at [903, 115] on div "Filters" at bounding box center [702, 123] width 420 height 30
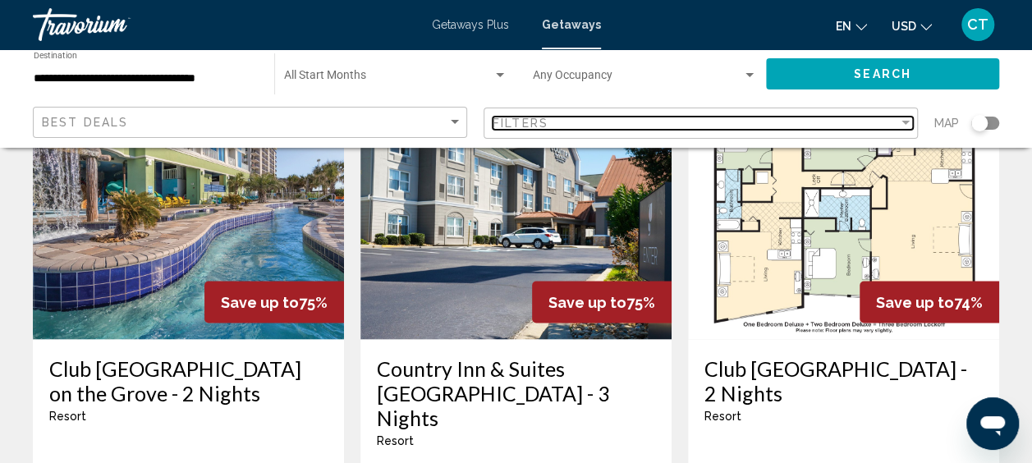
scroll to position [1443, 0]
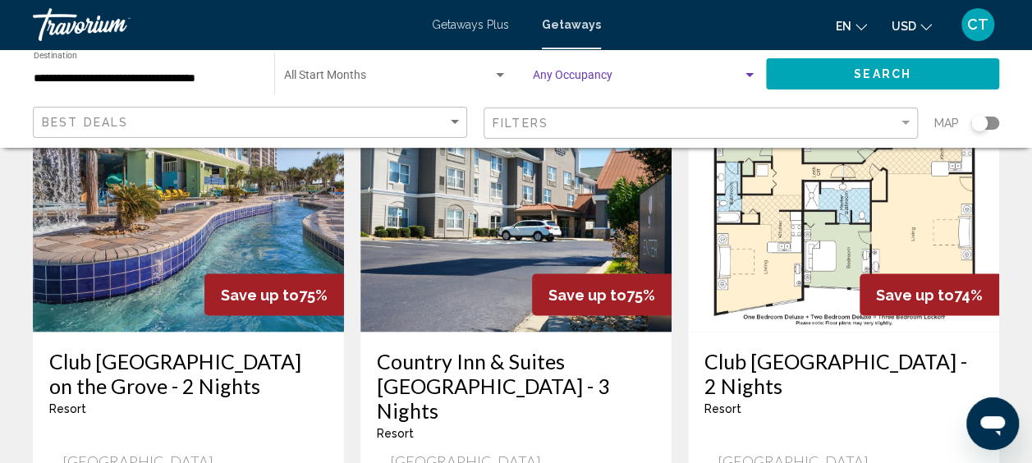
click at [748, 74] on div "Search widget" at bounding box center [749, 75] width 8 height 4
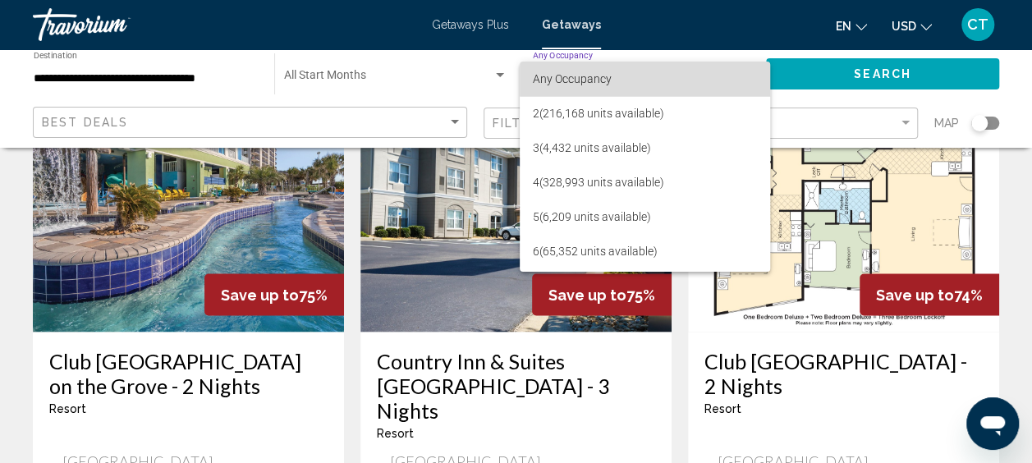
click at [672, 62] on span "Any Occupancy" at bounding box center [645, 79] width 224 height 34
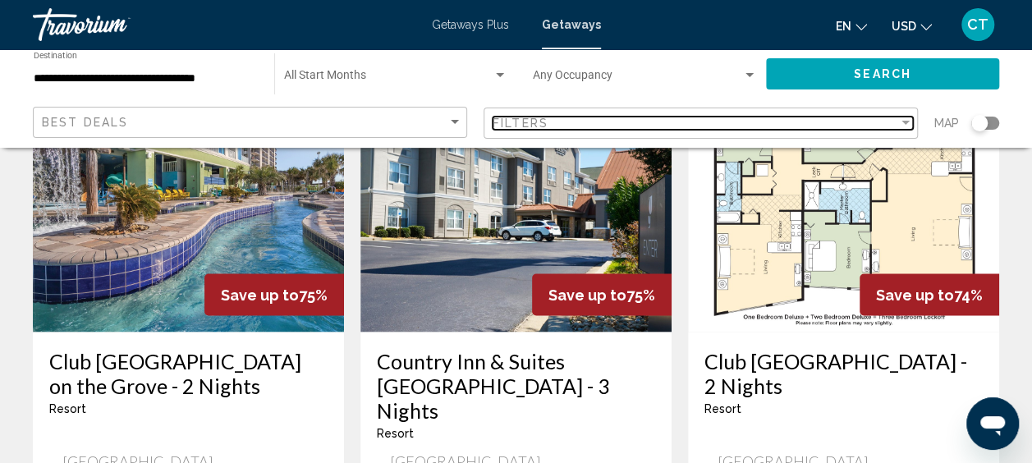
click at [906, 120] on div "Filter" at bounding box center [905, 123] width 15 height 13
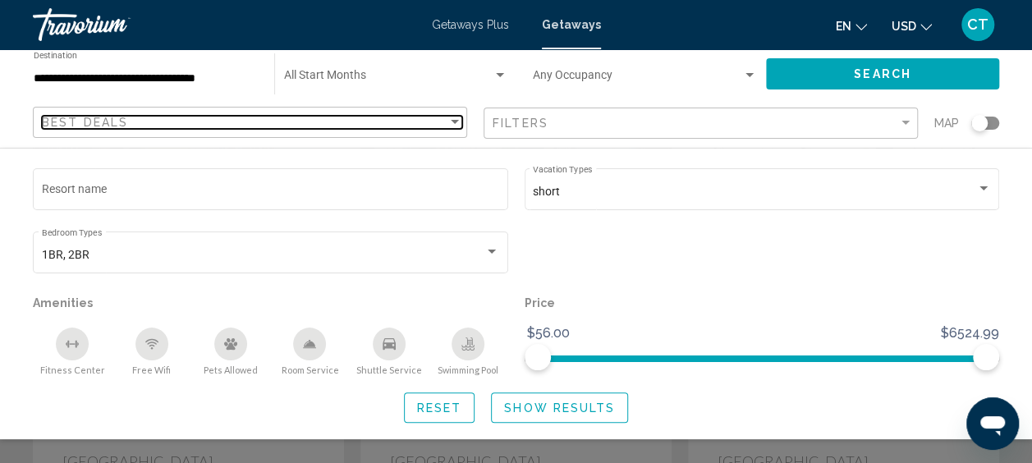
click at [458, 120] on div "Sort by" at bounding box center [454, 122] width 15 height 13
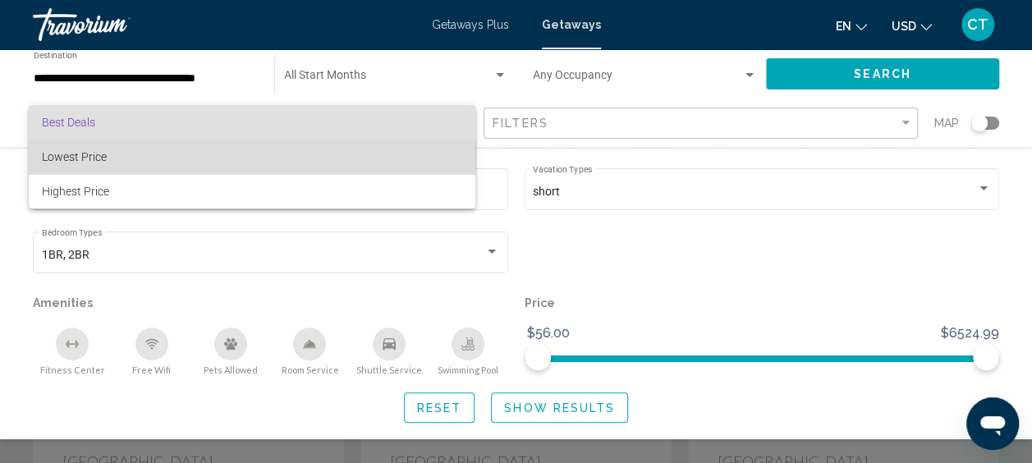
click at [217, 156] on span "Lowest Price" at bounding box center [252, 157] width 420 height 34
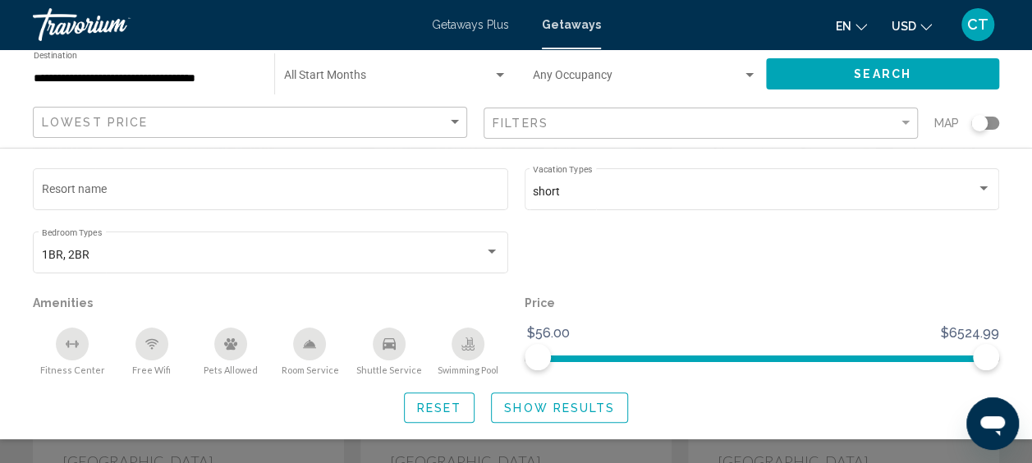
click at [982, 122] on div "Search widget" at bounding box center [979, 123] width 16 height 16
click at [565, 400] on button "Show Results" at bounding box center [559, 407] width 137 height 30
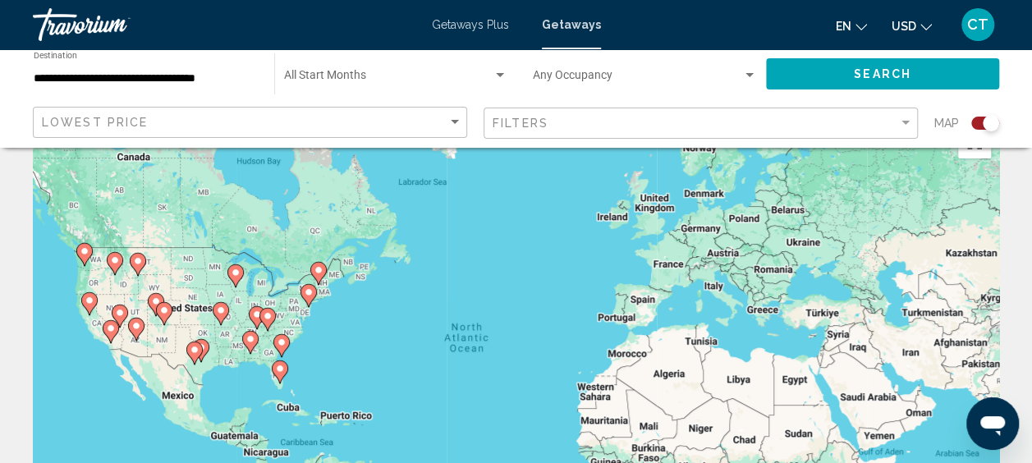
scroll to position [60, 0]
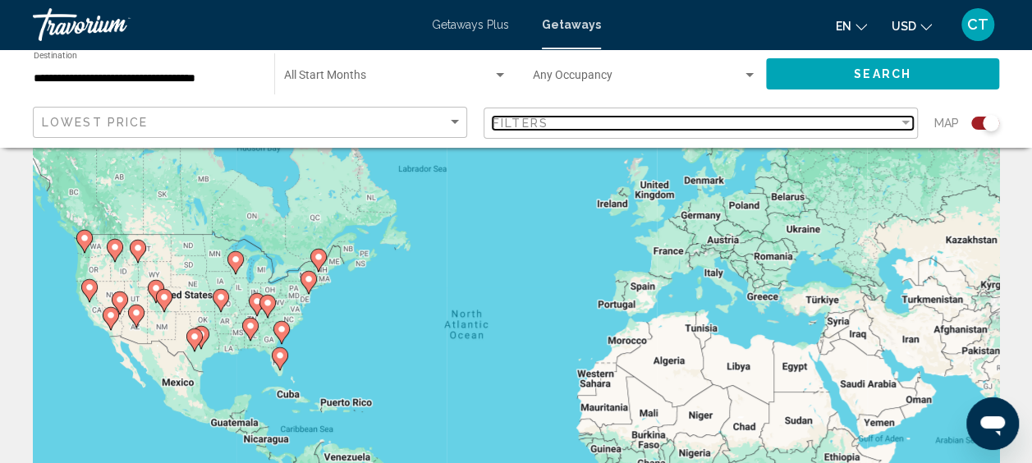
click at [903, 128] on div "Filter" at bounding box center [905, 123] width 15 height 13
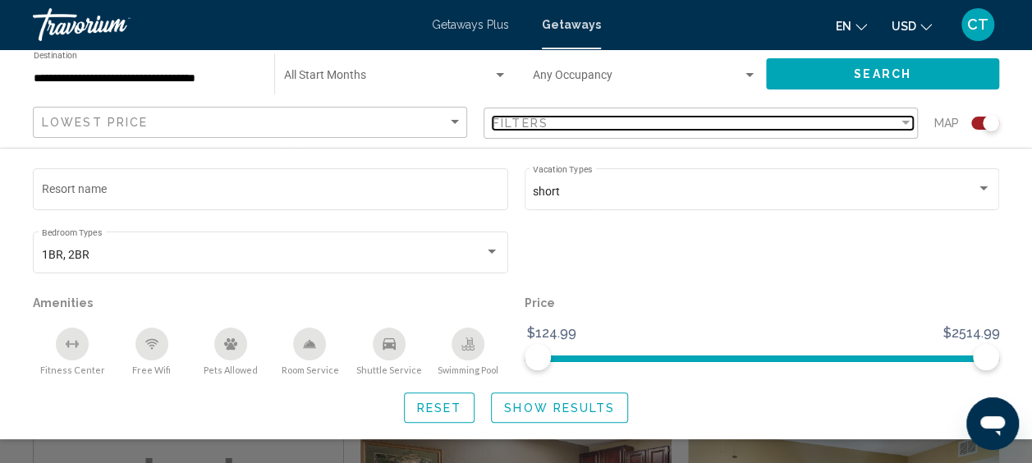
scroll to position [364, 0]
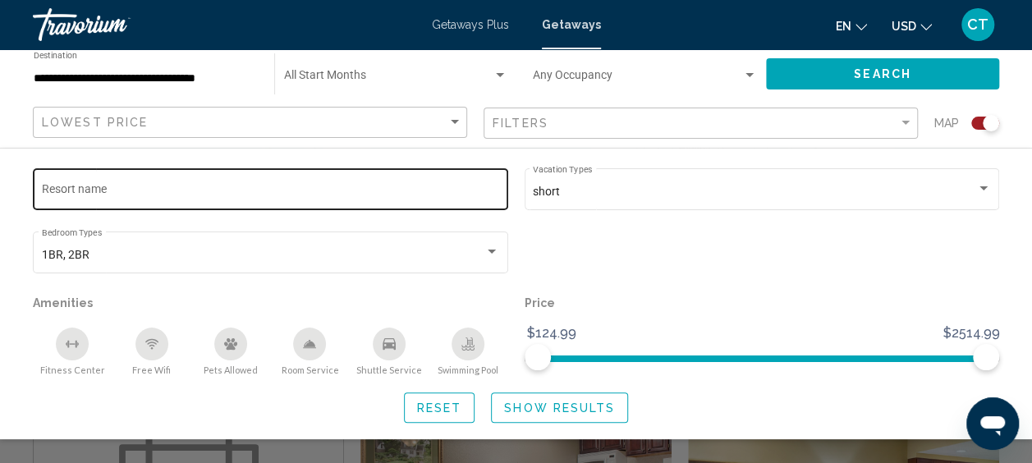
click at [388, 195] on input "Resort name" at bounding box center [271, 191] width 458 height 13
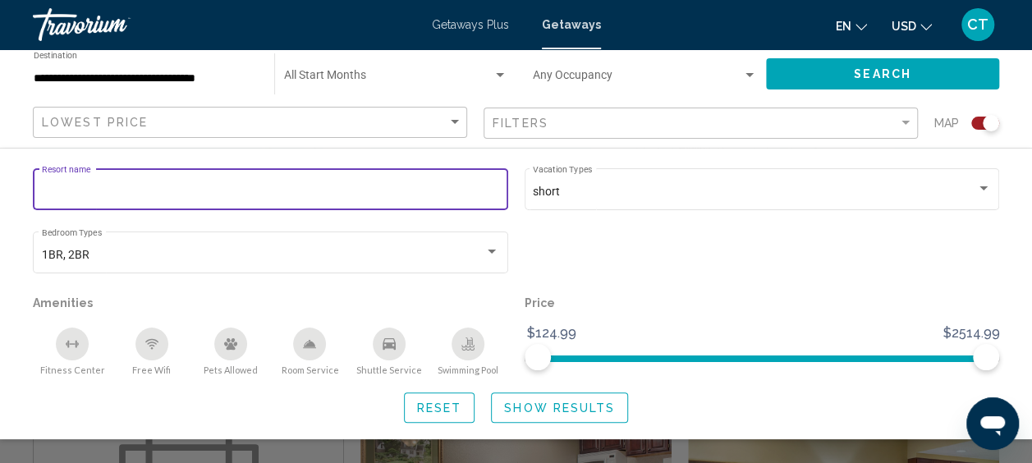
click at [259, 114] on div "Lowest Price" at bounding box center [252, 123] width 420 height 30
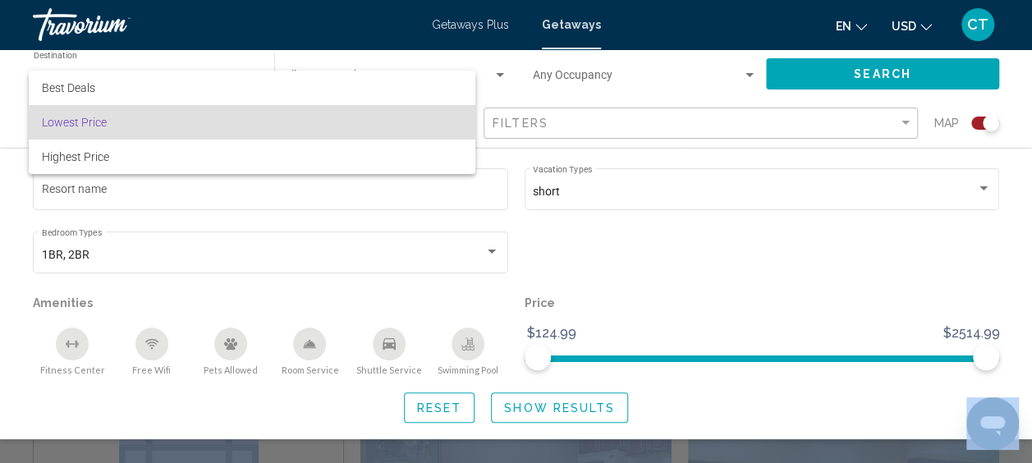
drag, startPoint x: 1029, startPoint y: 107, endPoint x: 1046, endPoint y: 148, distance: 44.5
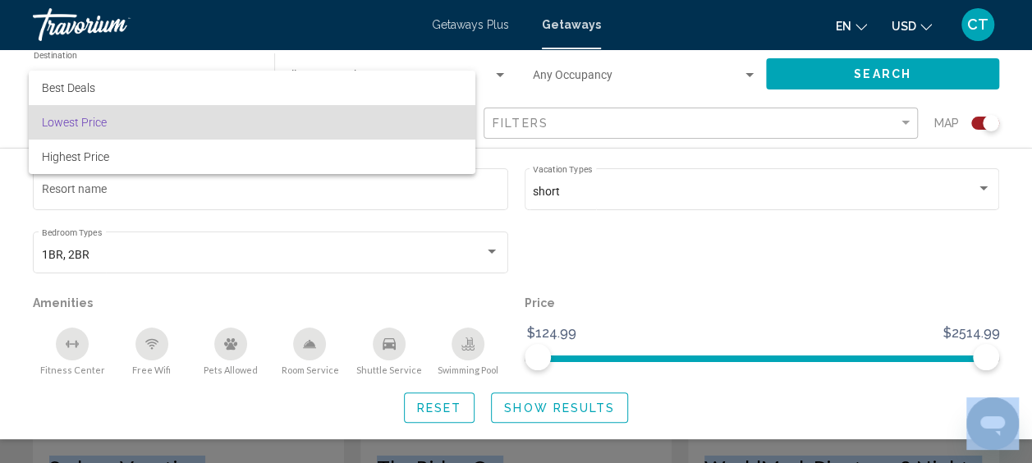
scroll to position [2472, 0]
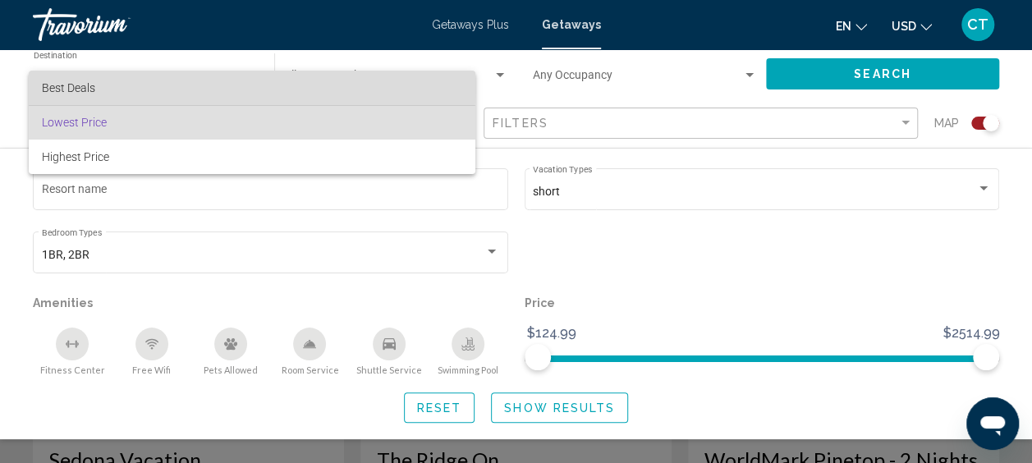
click at [191, 81] on span "Best Deals" at bounding box center [252, 88] width 420 height 34
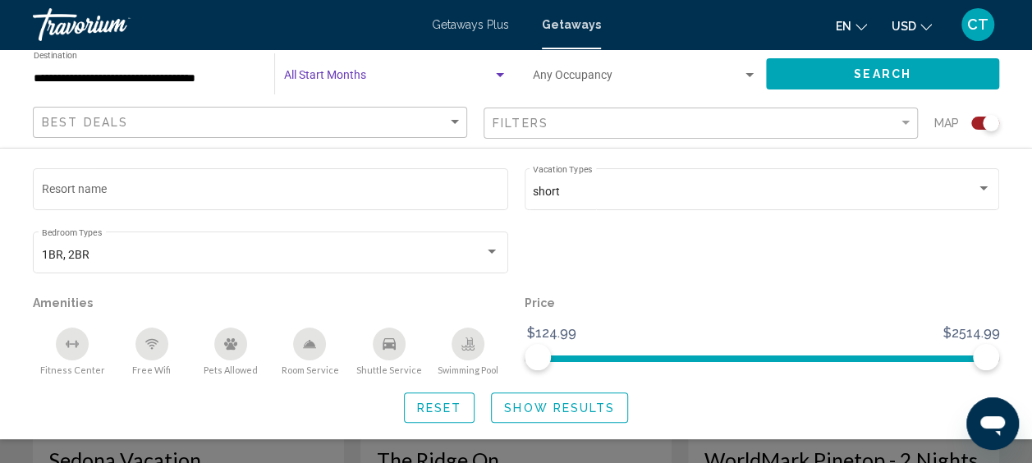
click at [499, 78] on div "Search widget" at bounding box center [499, 75] width 15 height 13
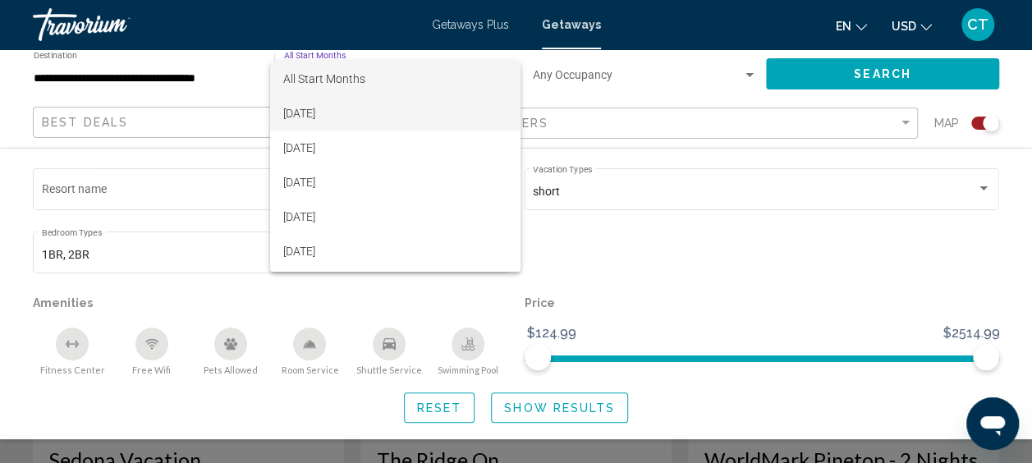
click at [410, 117] on span "[DATE]" at bounding box center [395, 113] width 224 height 34
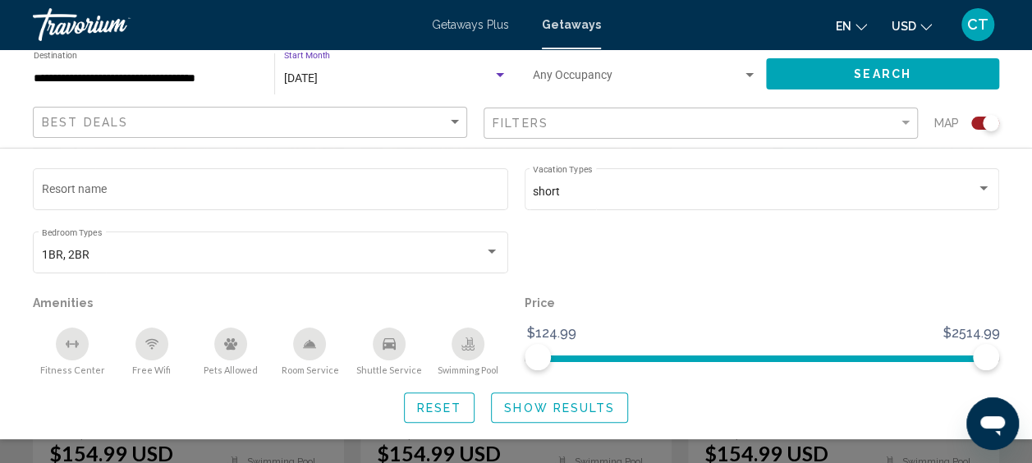
scroll to position [2717, 0]
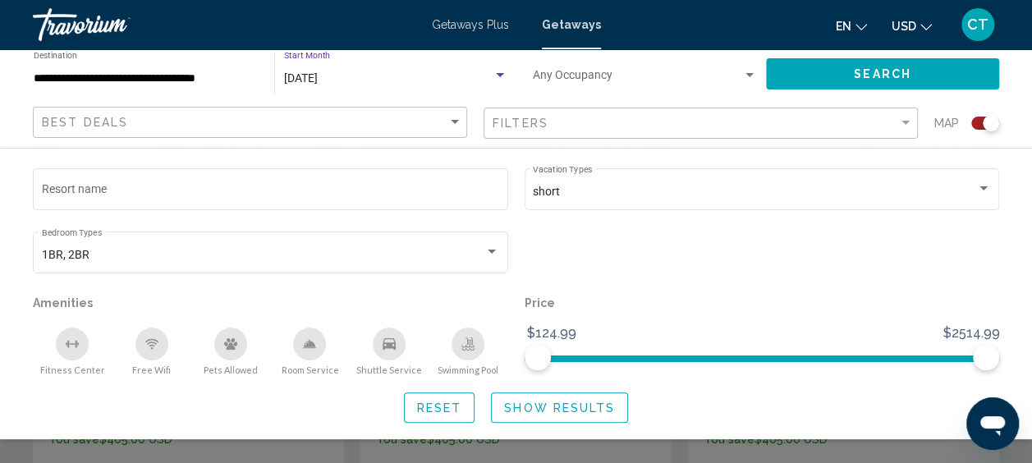
click at [878, 62] on div "Search" at bounding box center [890, 73] width 249 height 49
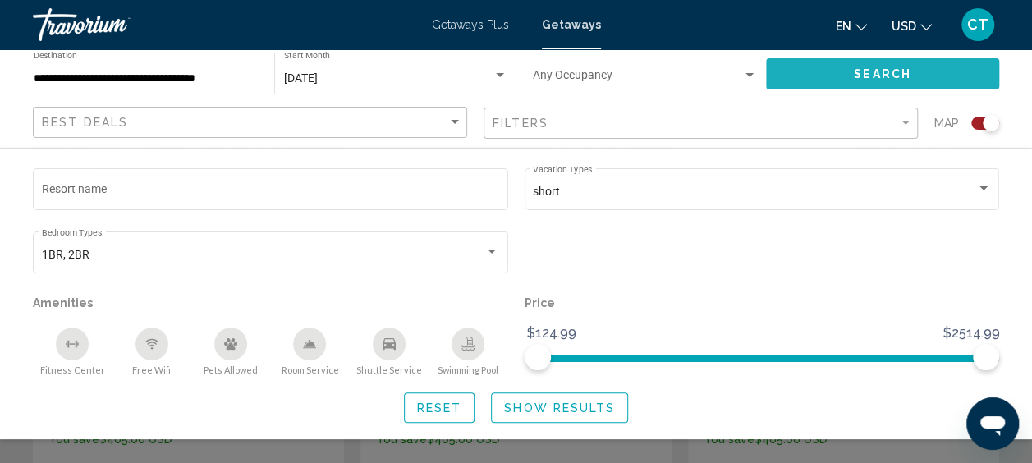
click at [883, 71] on span "Search" at bounding box center [882, 74] width 57 height 13
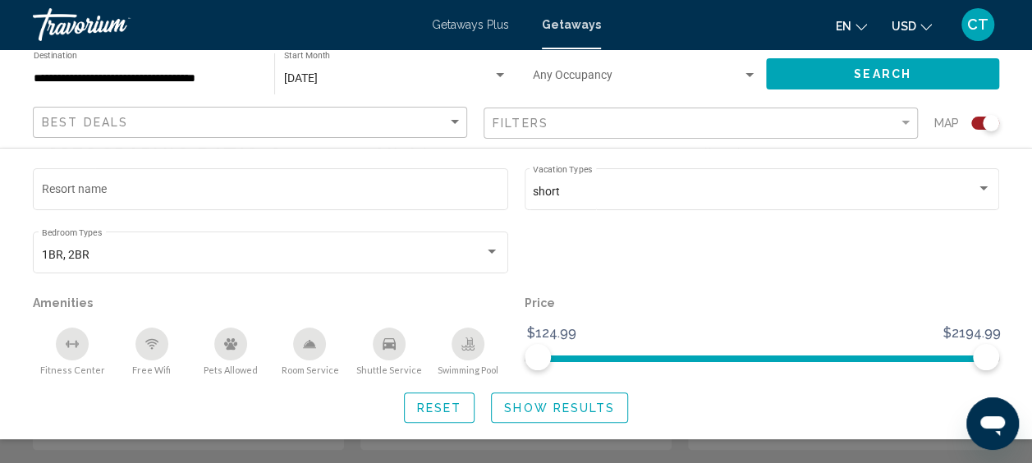
scroll to position [918, 0]
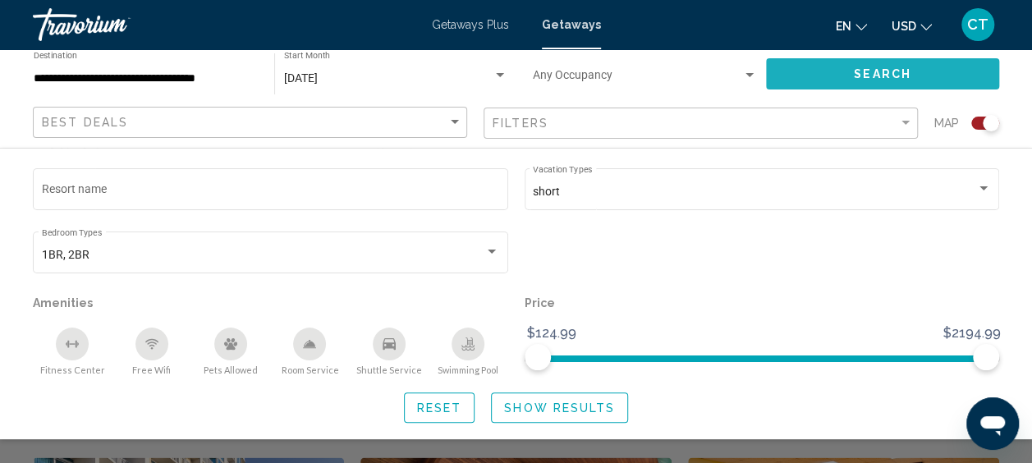
click at [875, 82] on button "Search" at bounding box center [882, 73] width 233 height 30
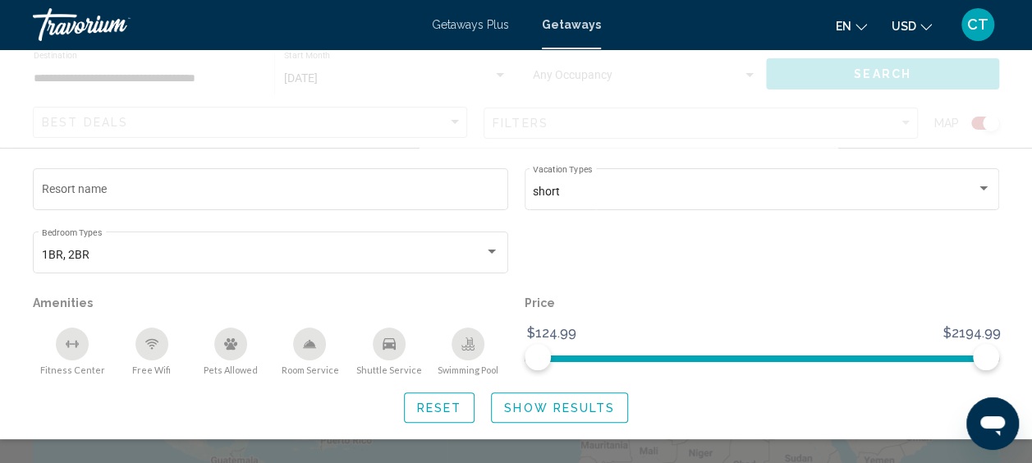
scroll to position [0, 0]
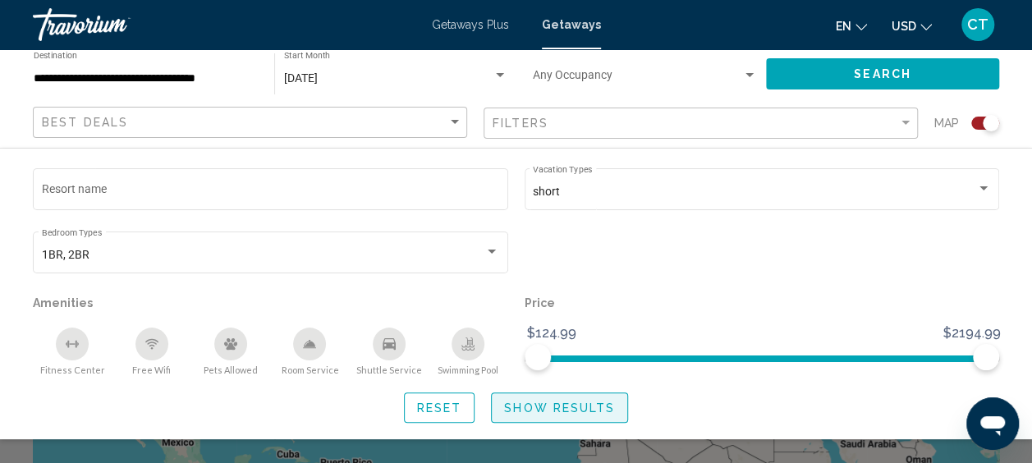
click at [582, 408] on span "Show Results" at bounding box center [559, 407] width 111 height 13
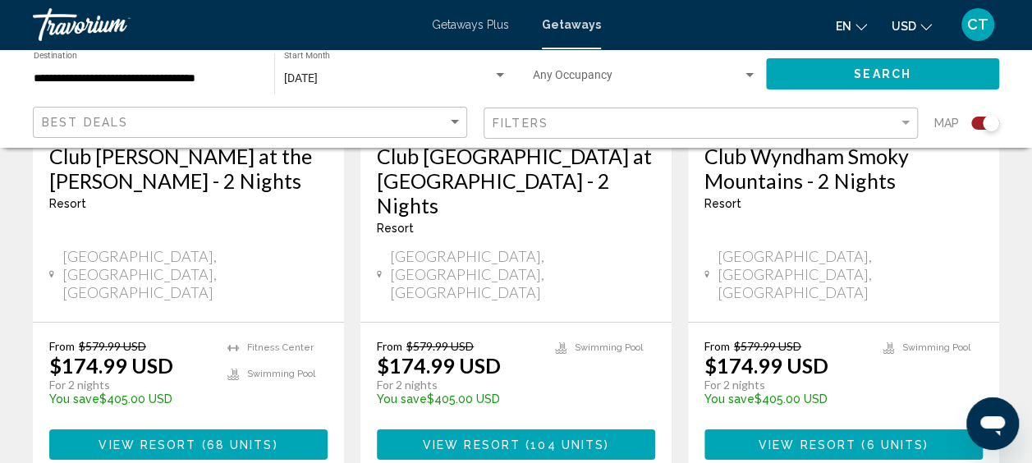
scroll to position [2820, 0]
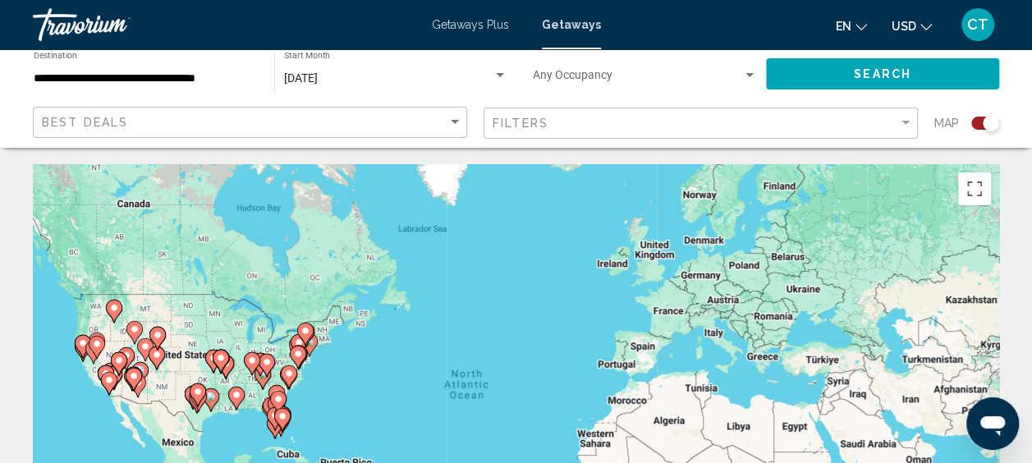
click at [282, 346] on div "To activate drag with keyboard, press Alt + Enter. Once in keyboard drag state,…" at bounding box center [516, 410] width 966 height 492
click at [576, 78] on span "Search widget" at bounding box center [637, 78] width 209 height 13
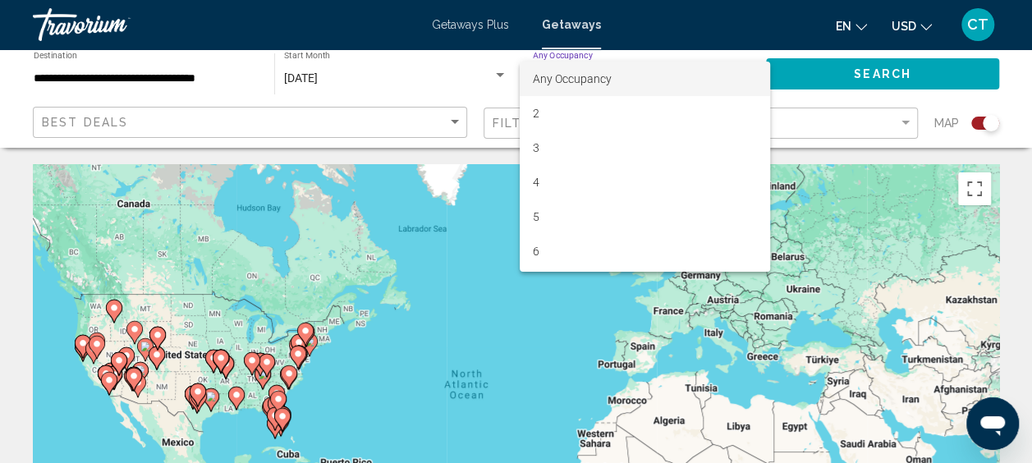
click at [341, 80] on div at bounding box center [516, 231] width 1032 height 463
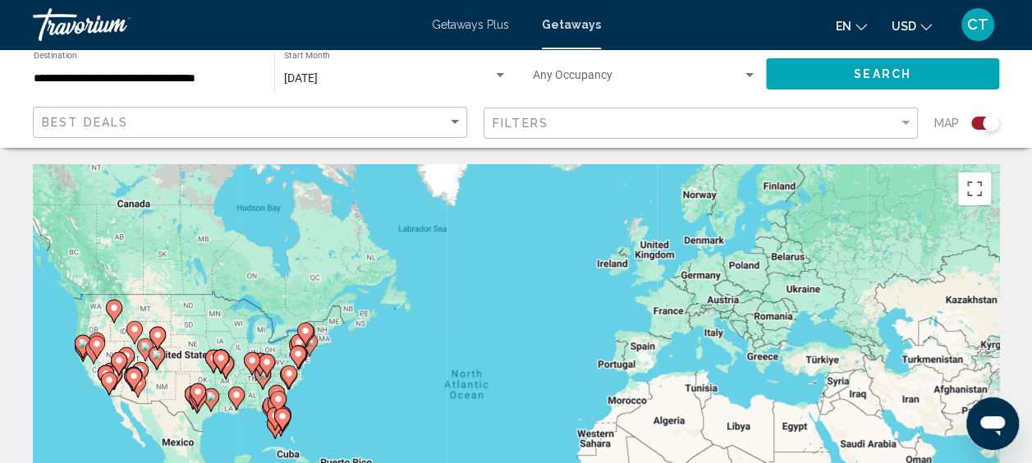
click at [108, 74] on input "**********" at bounding box center [146, 78] width 224 height 13
